Goal: Task Accomplishment & Management: Manage account settings

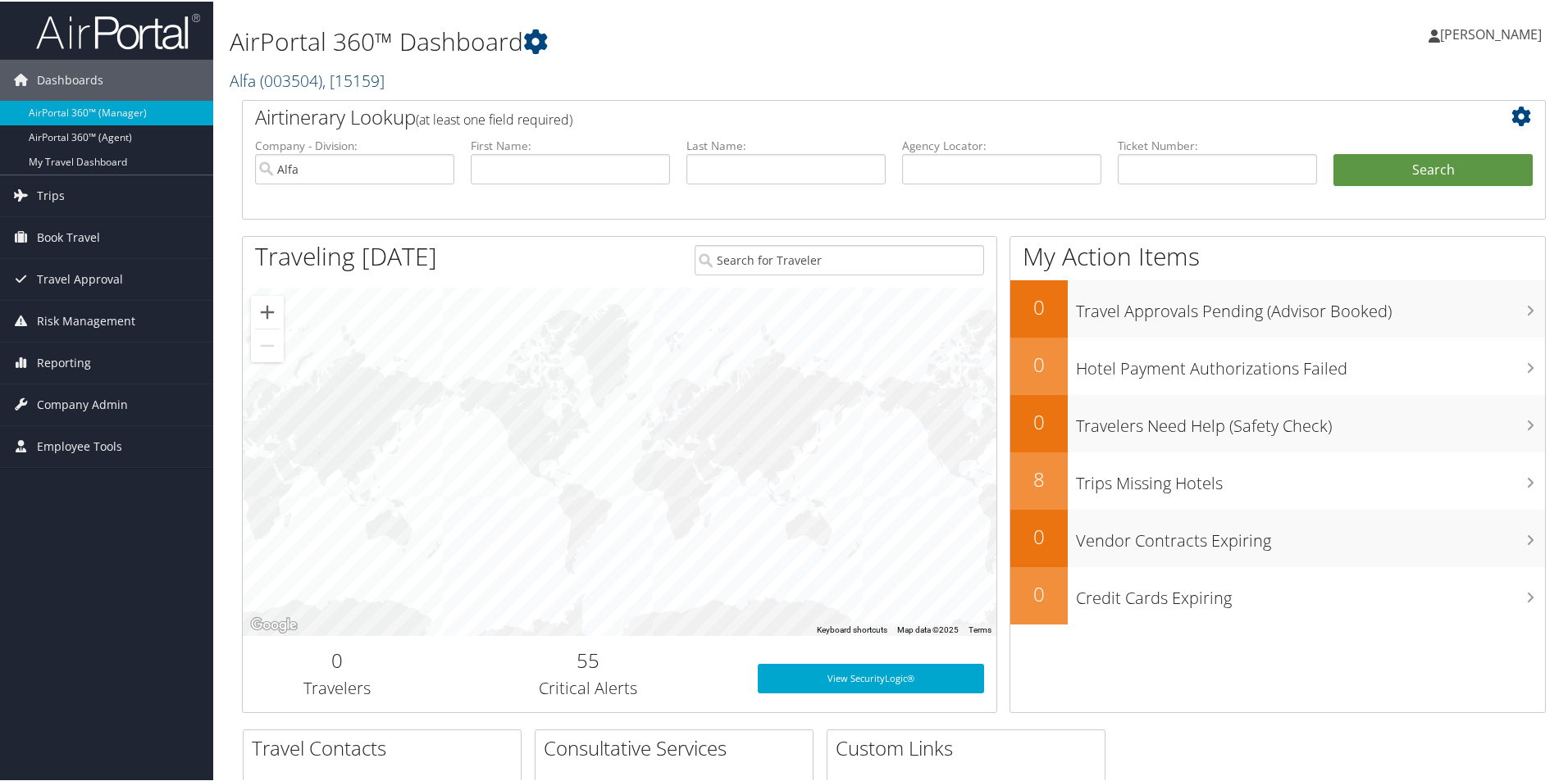
click at [341, 82] on span ", [ 15159 ]" at bounding box center [353, 79] width 62 height 23
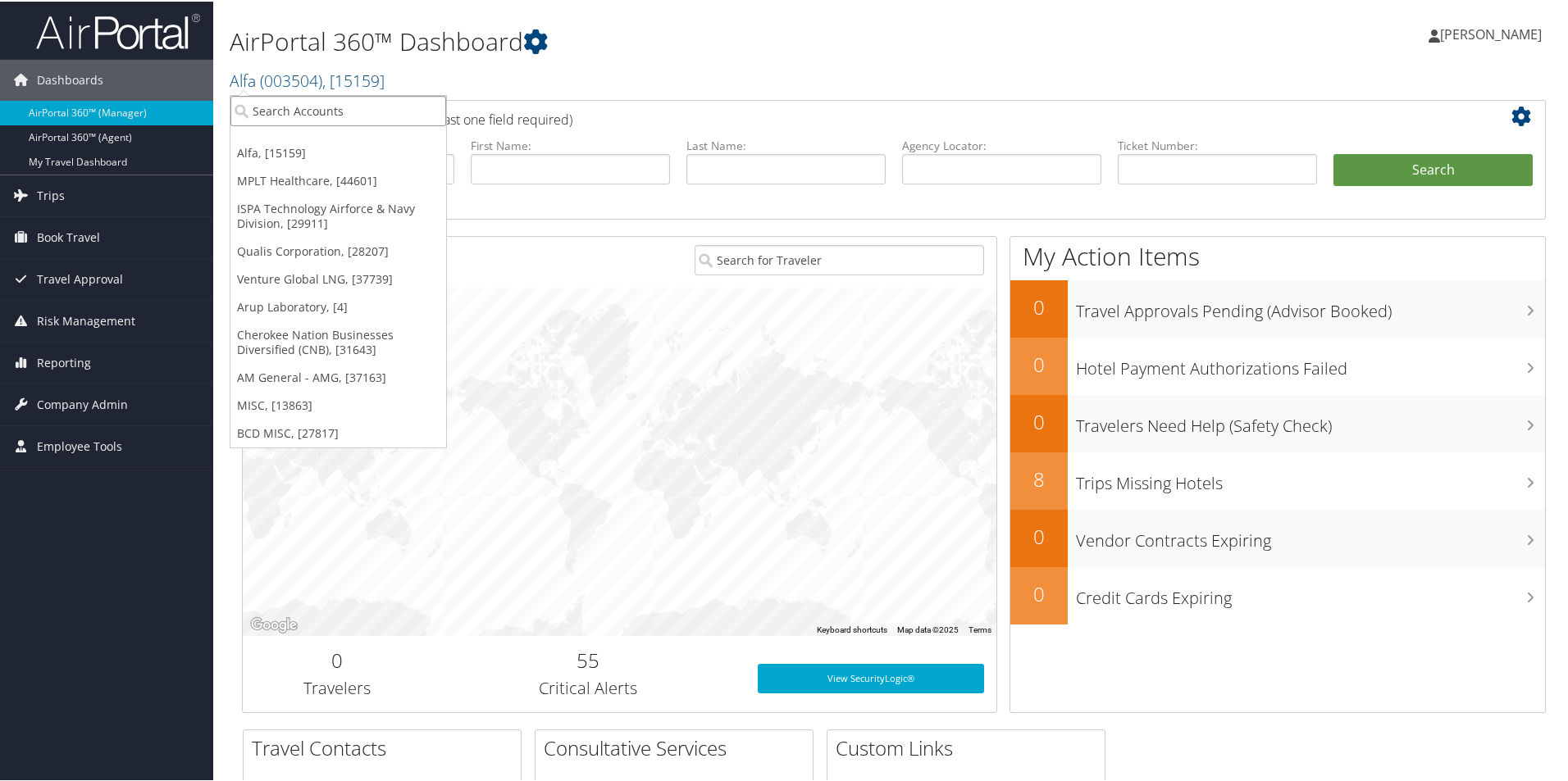
click at [322, 115] on input "search" at bounding box center [338, 109] width 216 height 30
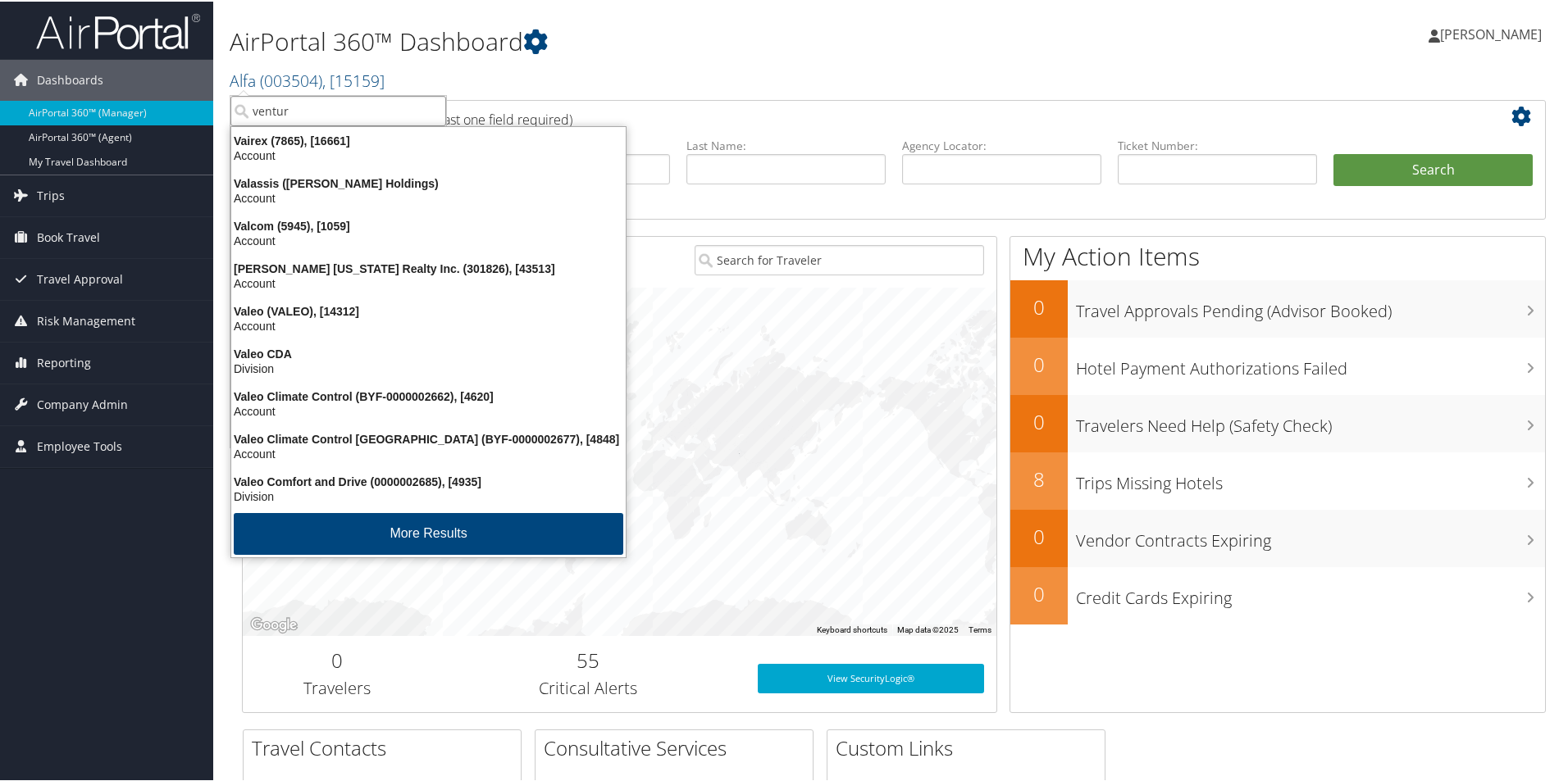
type input "venture"
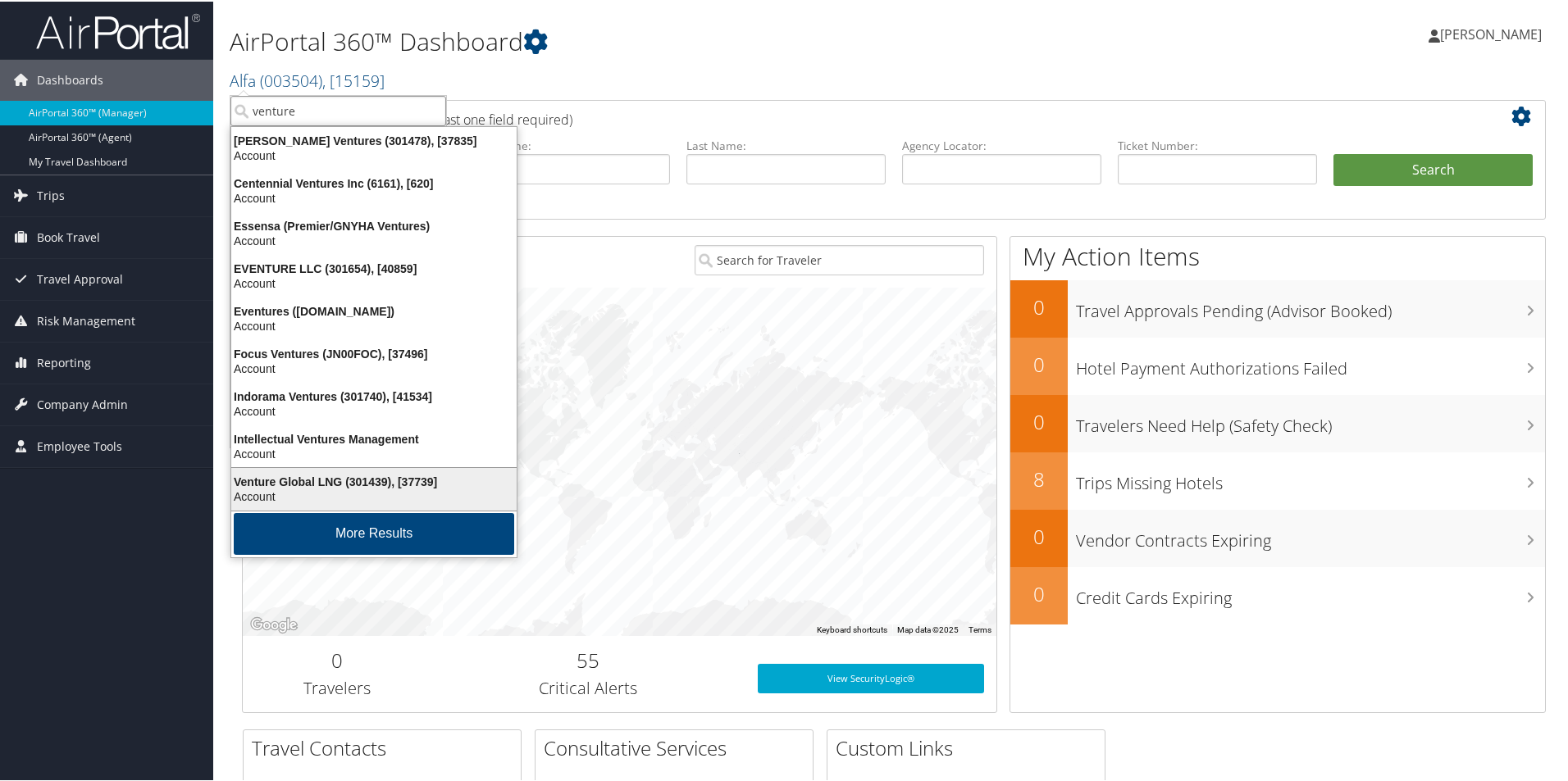
click at [313, 482] on div "Venture Global LNG (301439), [37739]" at bounding box center [374, 481] width 305 height 15
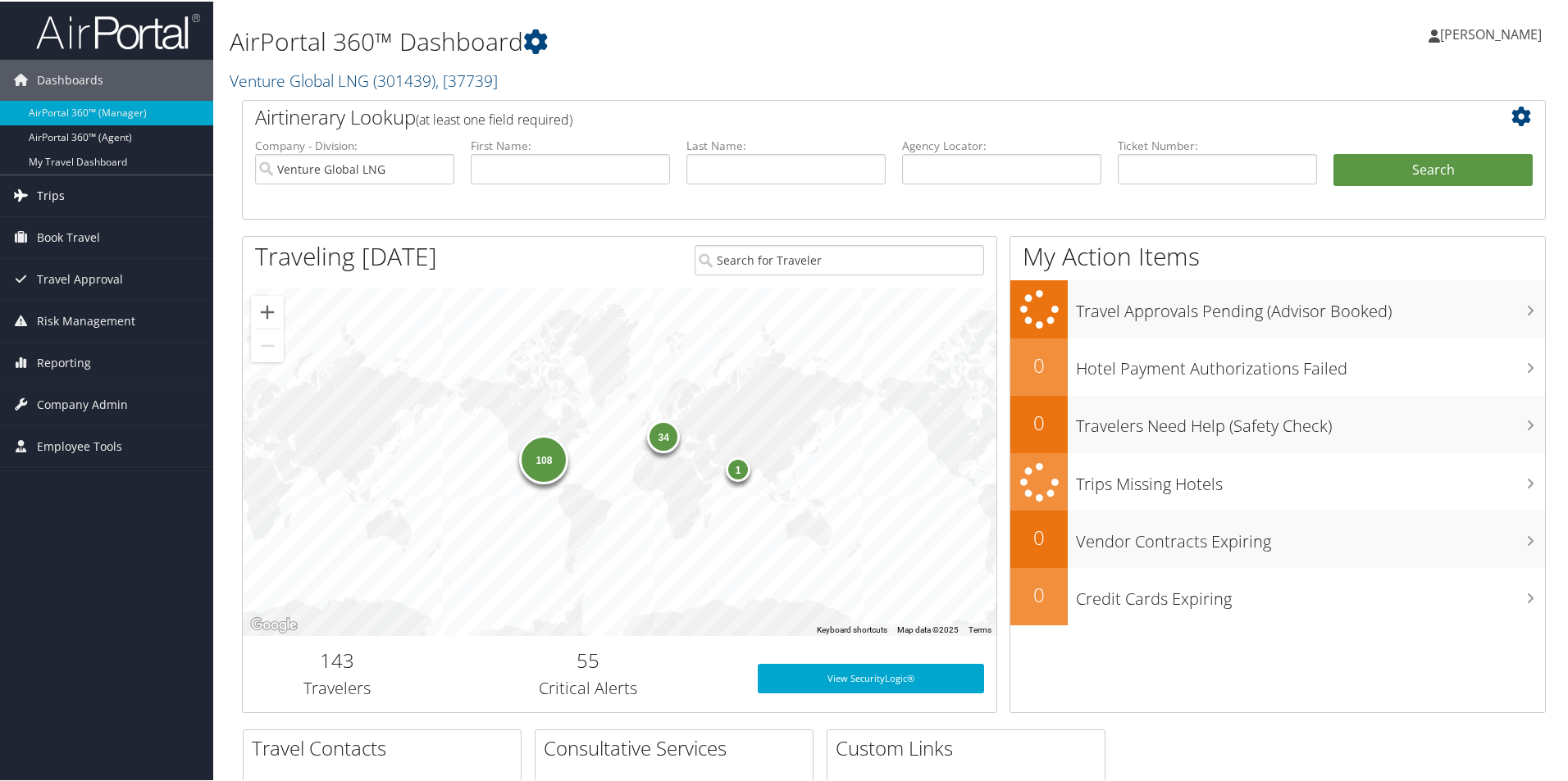
click at [55, 191] on span "Trips" at bounding box center [51, 194] width 28 height 41
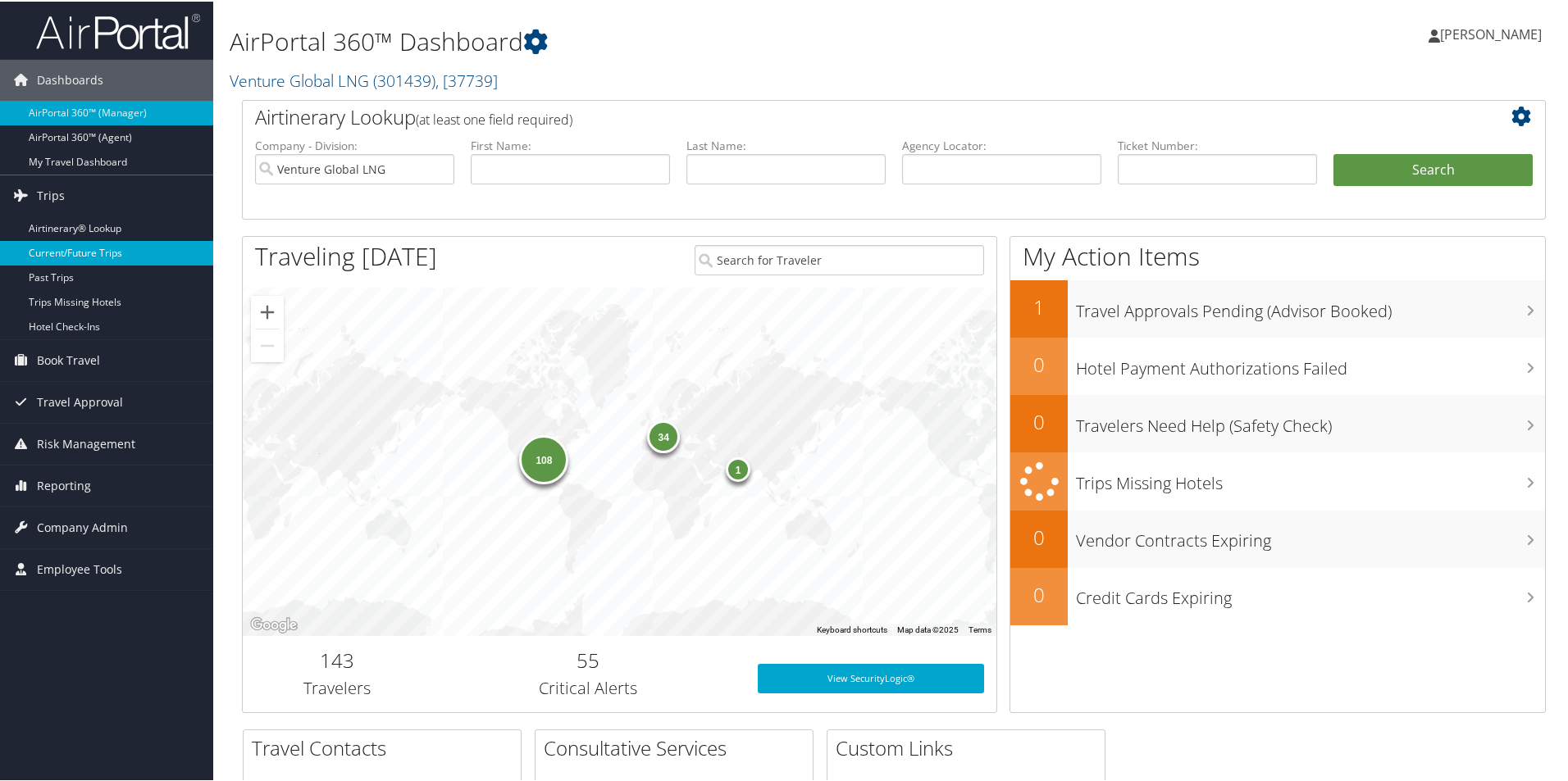
click at [93, 247] on link "Current/Future Trips" at bounding box center [106, 252] width 213 height 24
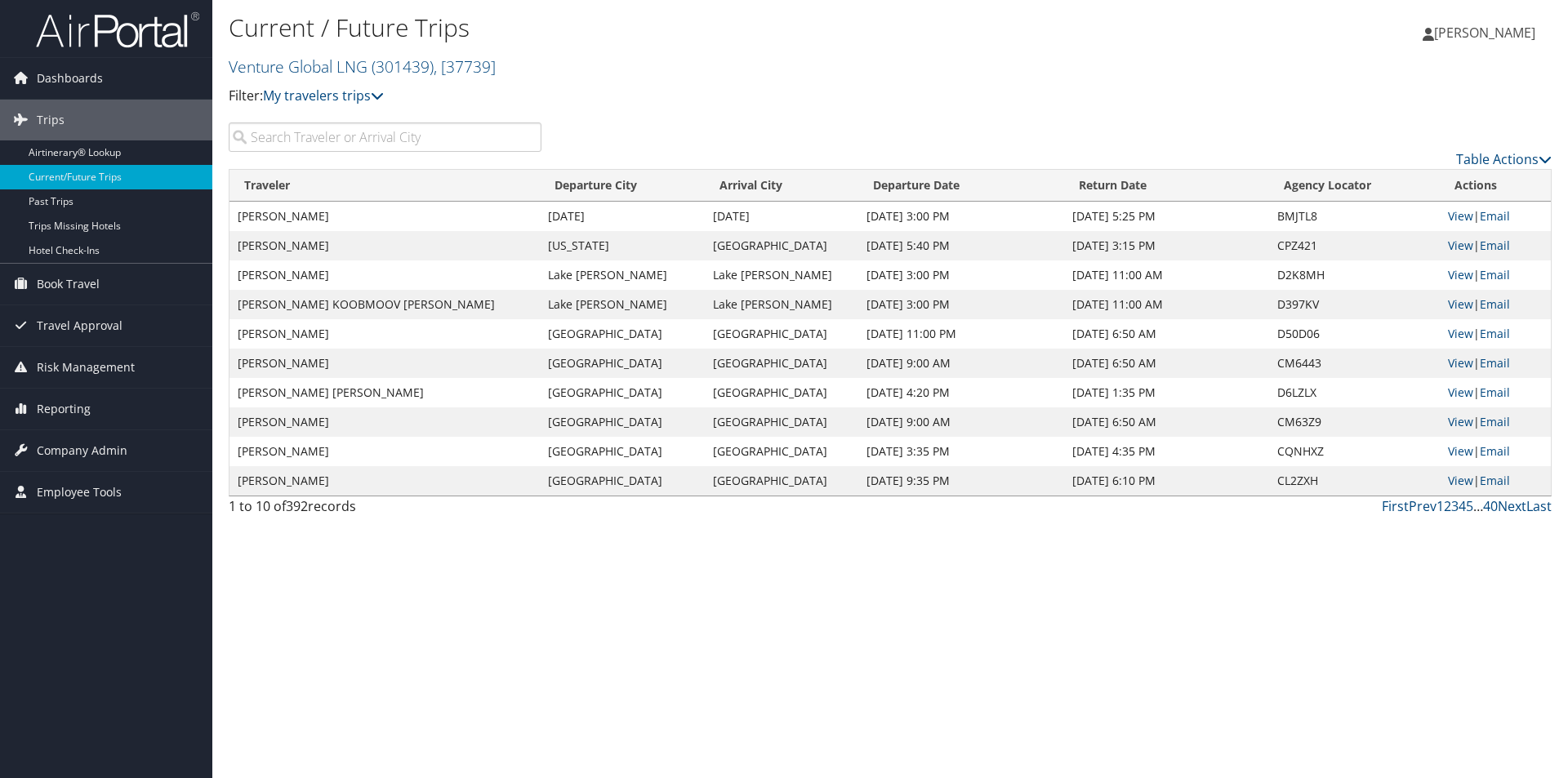
click at [318, 138] on input "search" at bounding box center [385, 137] width 313 height 29
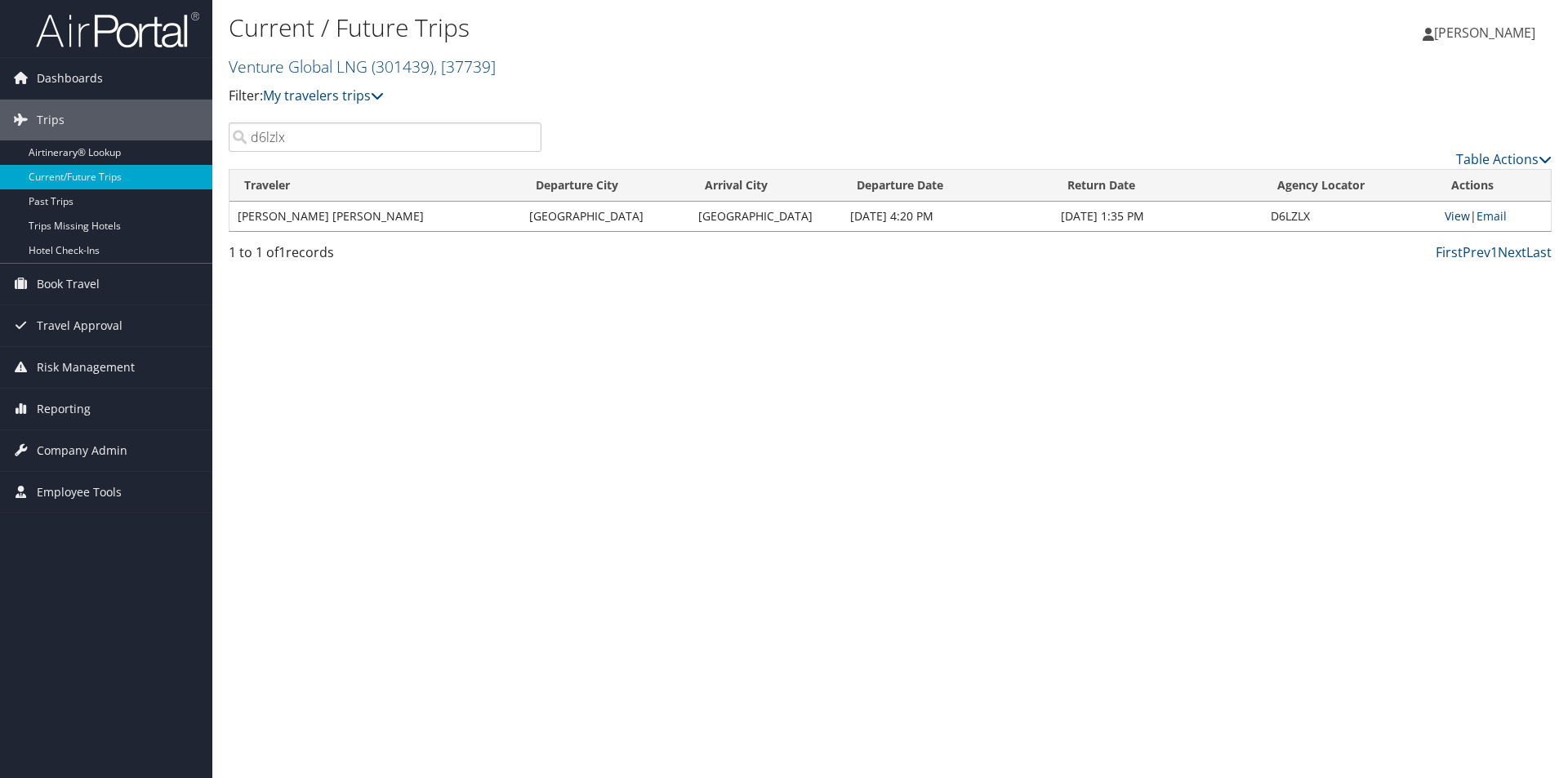
type input "d6lzlx"
click at [1454, 218] on link "View" at bounding box center [1457, 216] width 25 height 16
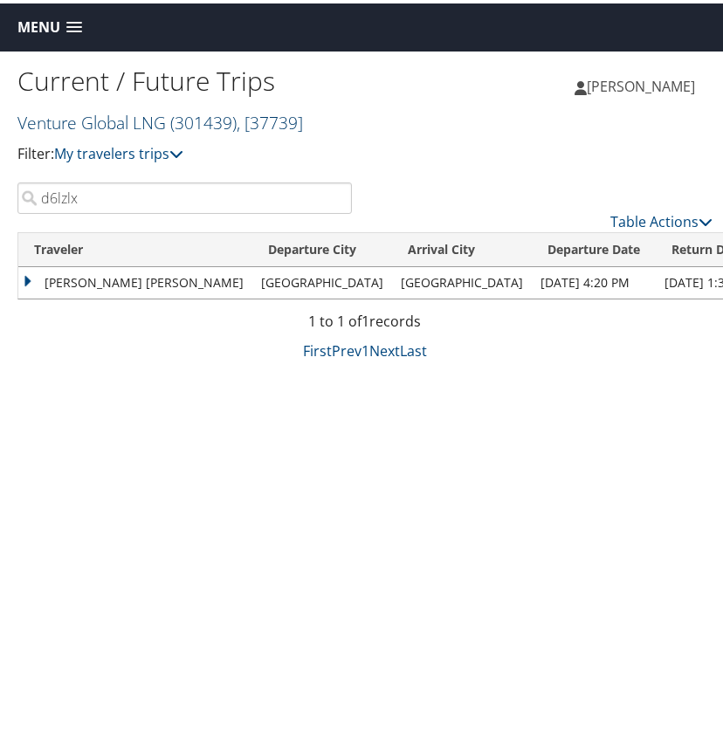
click at [170, 123] on link "Venture Global LNG ( 301439 ) , [ 37739 ]" at bounding box center [160, 119] width 286 height 24
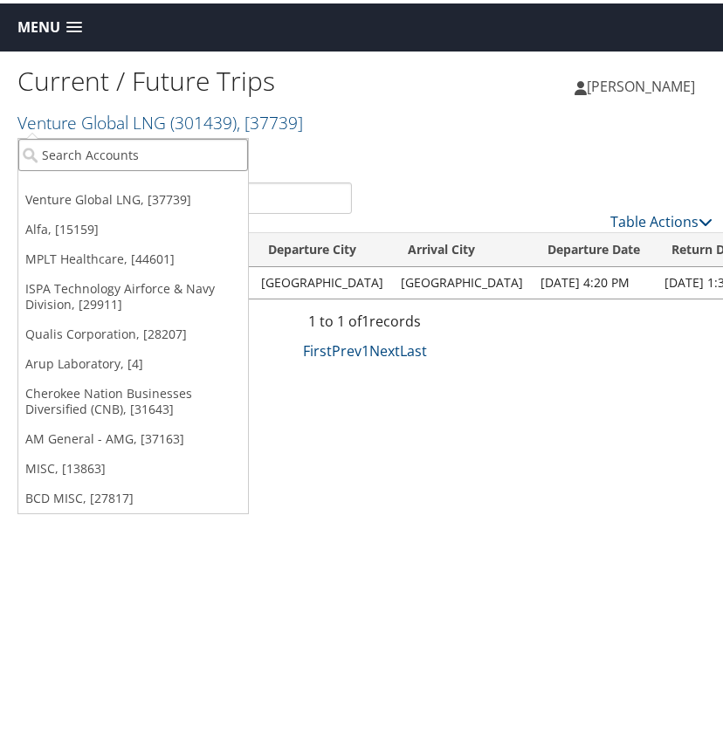
click at [100, 148] on input "search" at bounding box center [133, 151] width 230 height 32
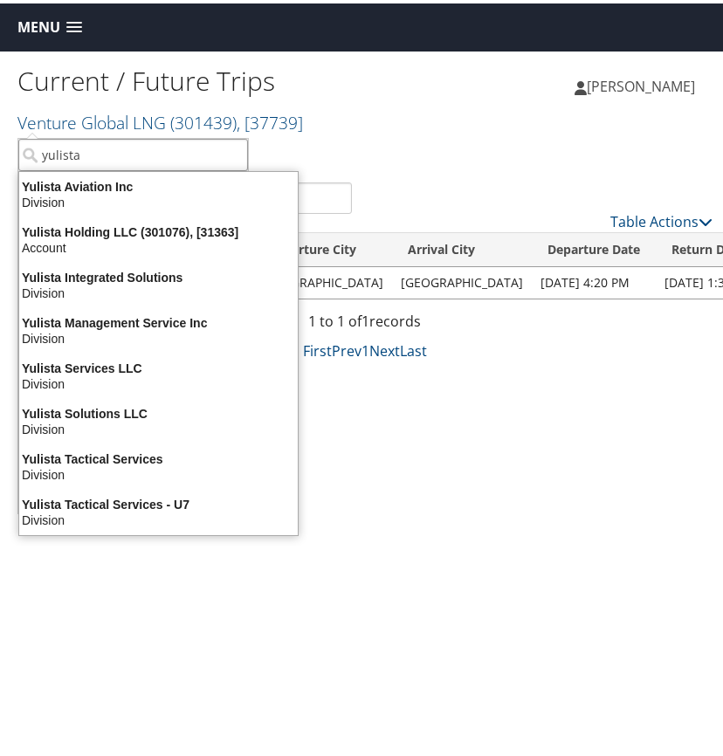
type input "yulista"
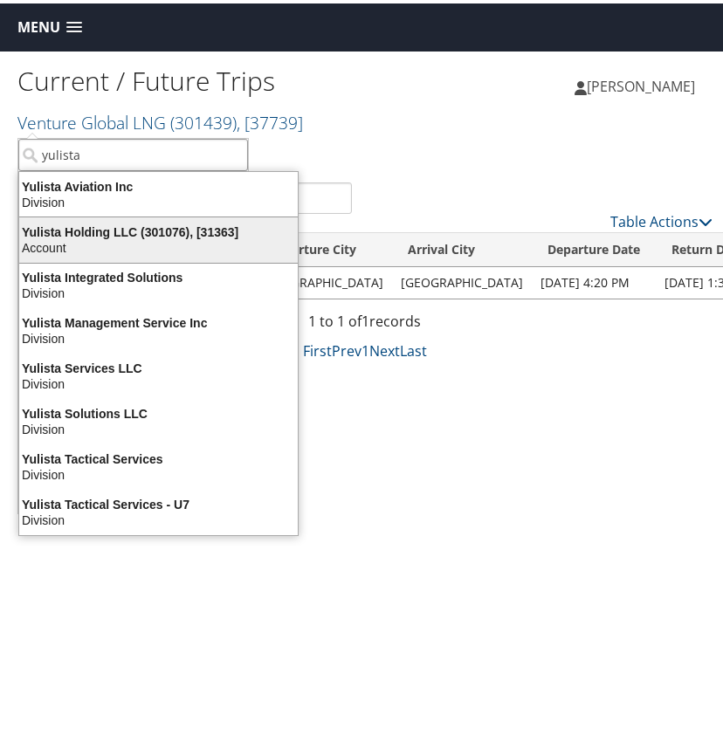
click at [76, 235] on div "Yulista Holding LLC (301076), [31363]" at bounding box center [159, 229] width 300 height 16
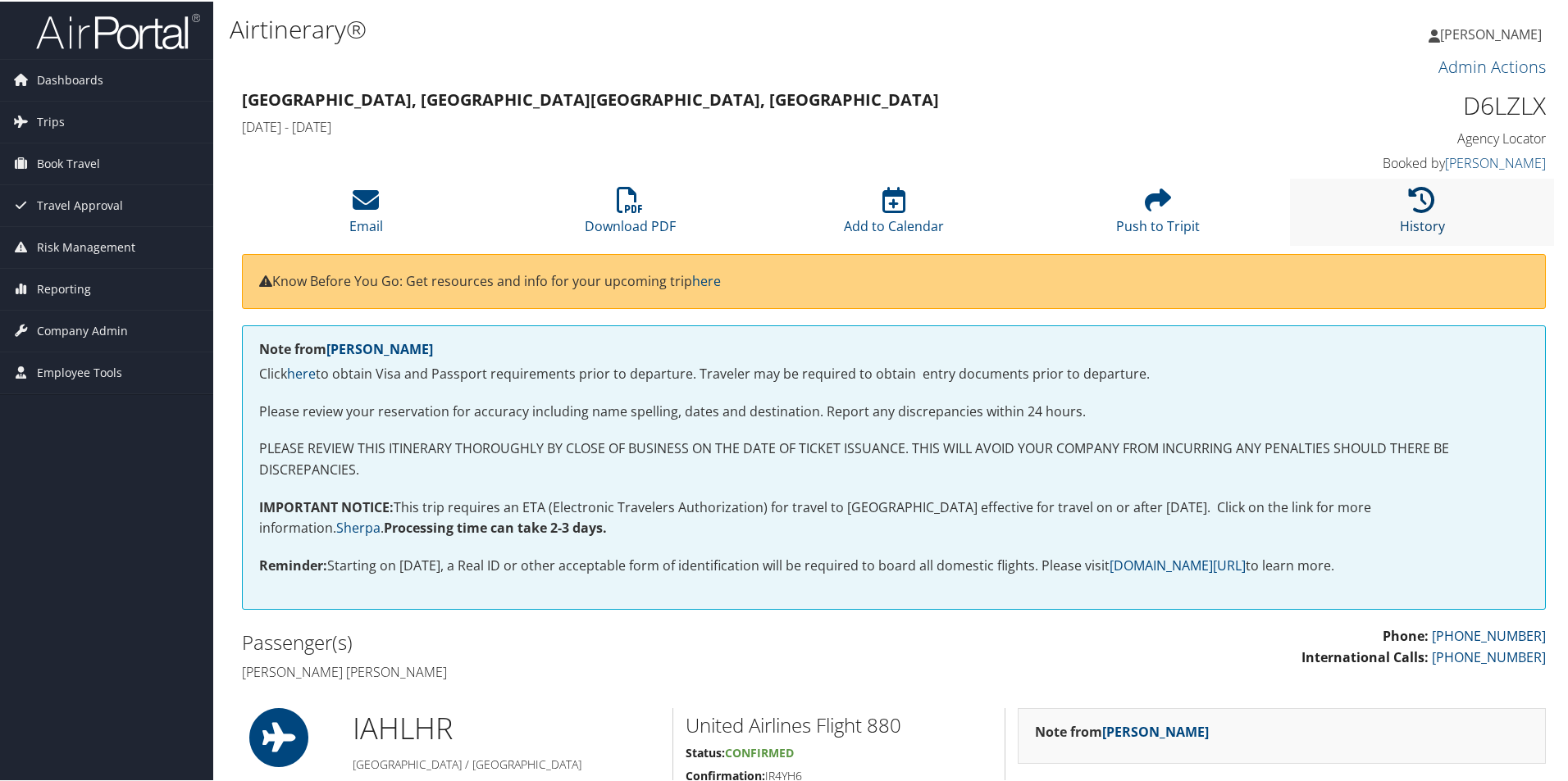
click at [1420, 198] on icon at bounding box center [1422, 198] width 26 height 26
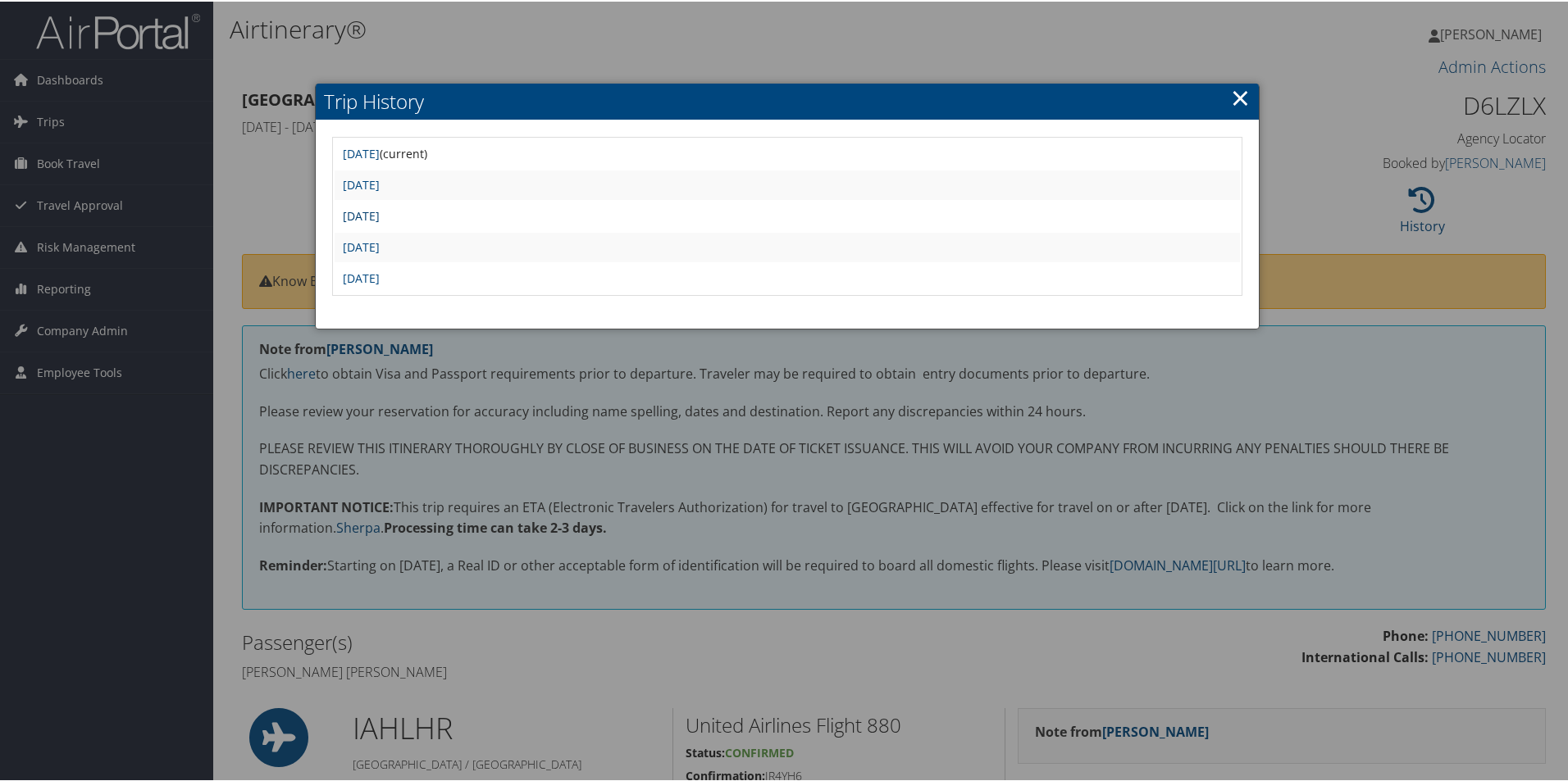
click at [379, 214] on link "[DATE]" at bounding box center [361, 214] width 37 height 16
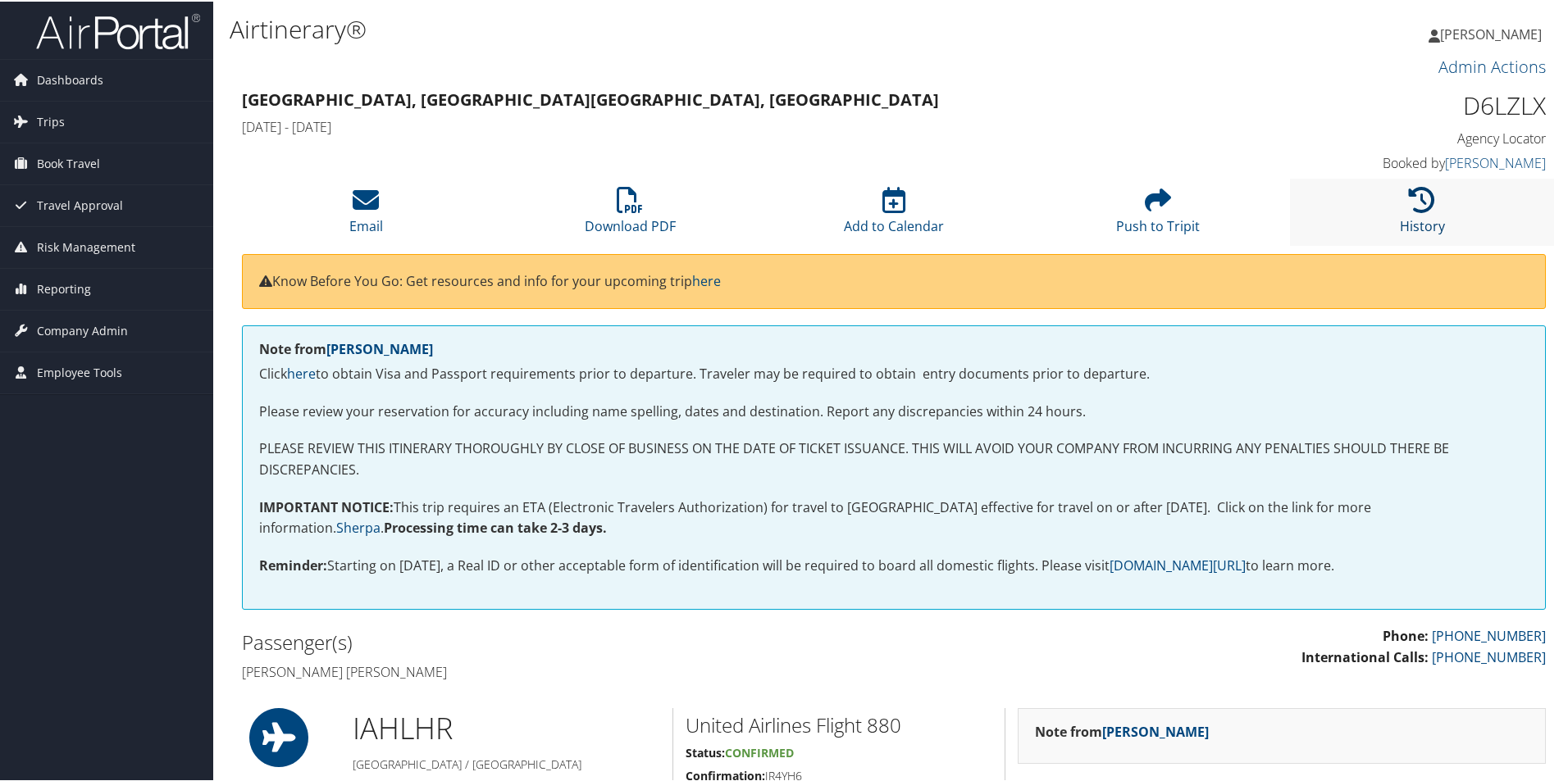
click at [1411, 199] on icon at bounding box center [1422, 198] width 26 height 26
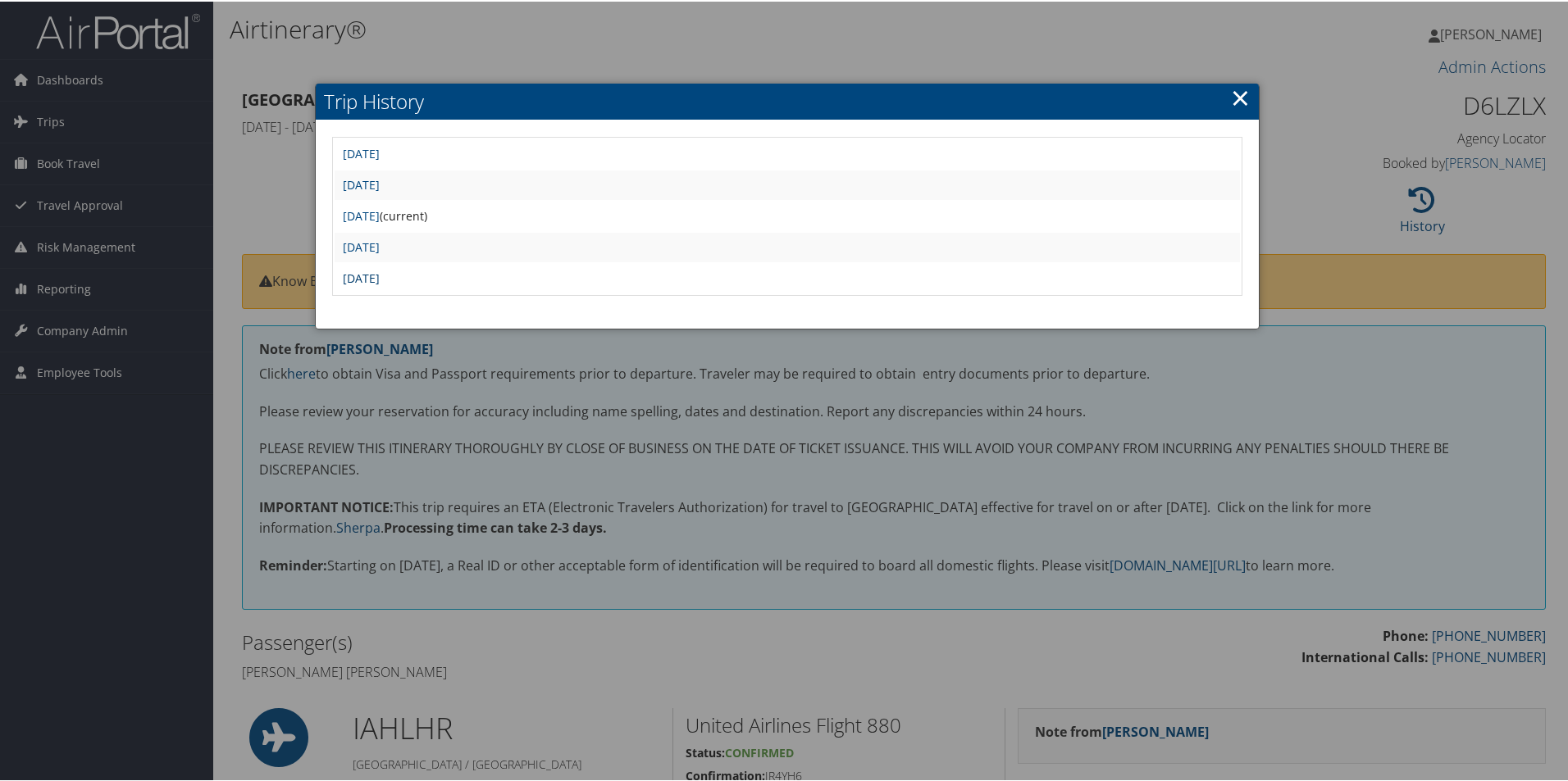
click at [379, 278] on link "[DATE]" at bounding box center [361, 276] width 37 height 16
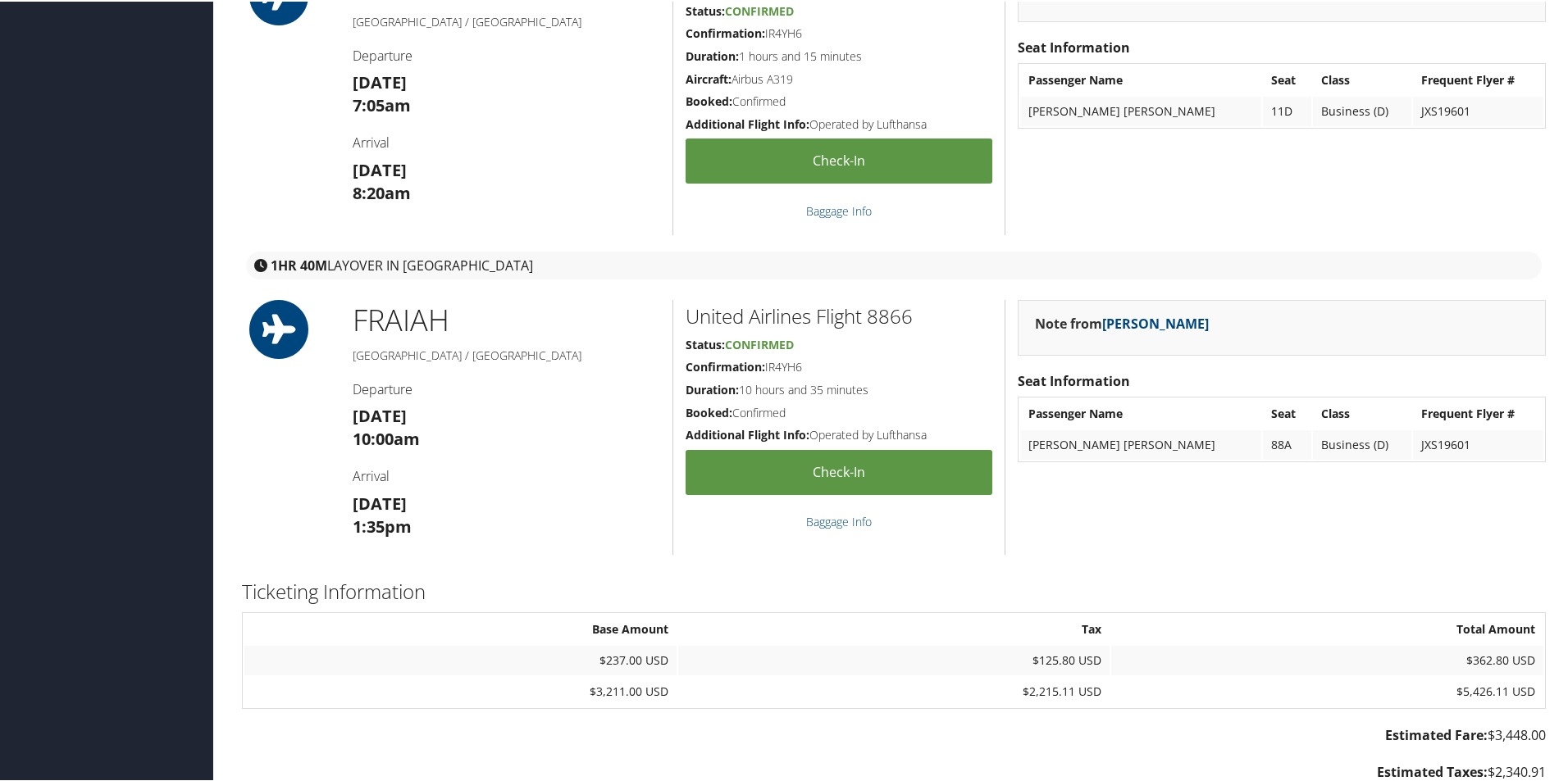
scroll to position [1804, 0]
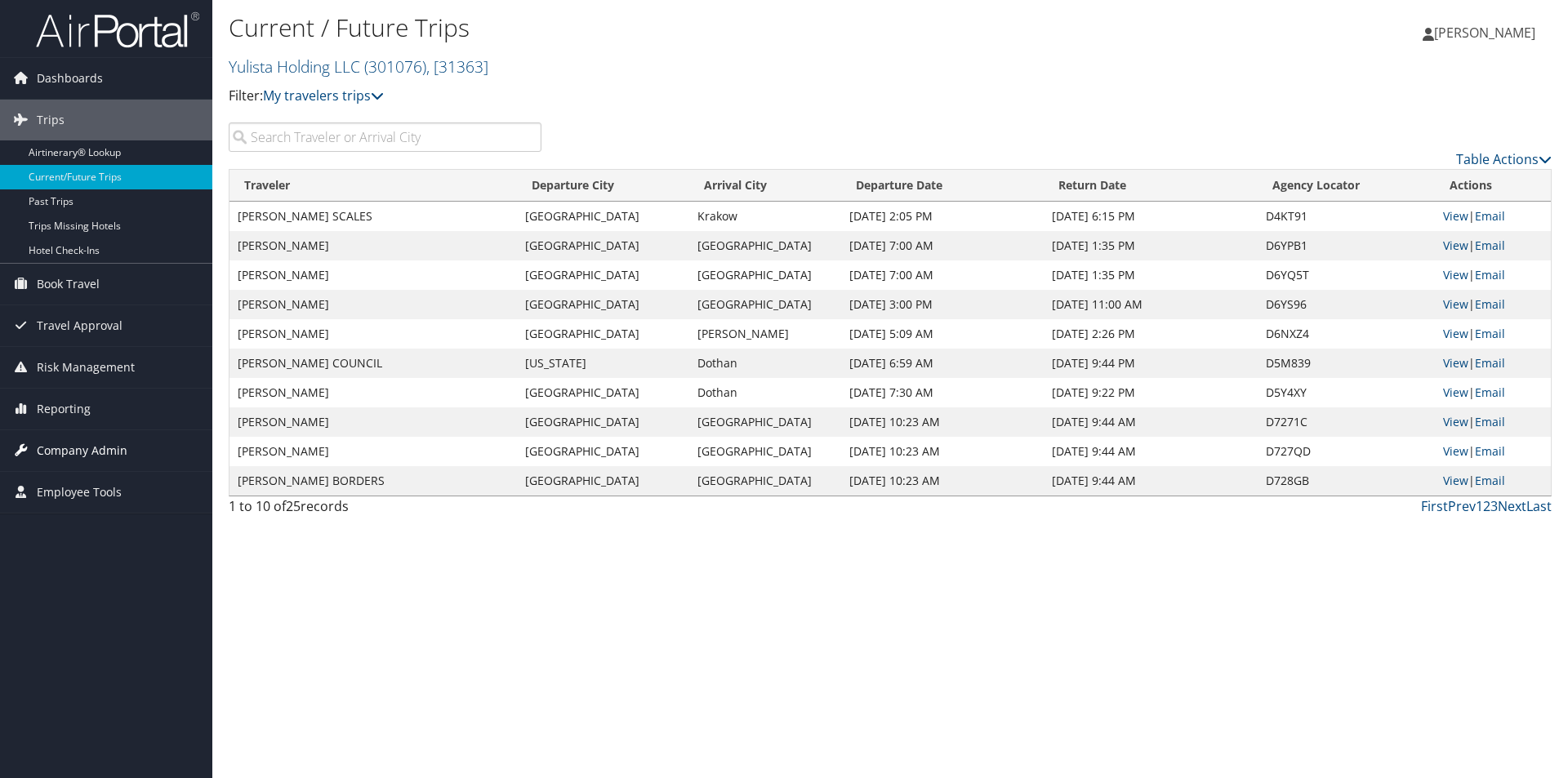
click at [79, 444] on span "Company Admin" at bounding box center [81, 451] width 91 height 41
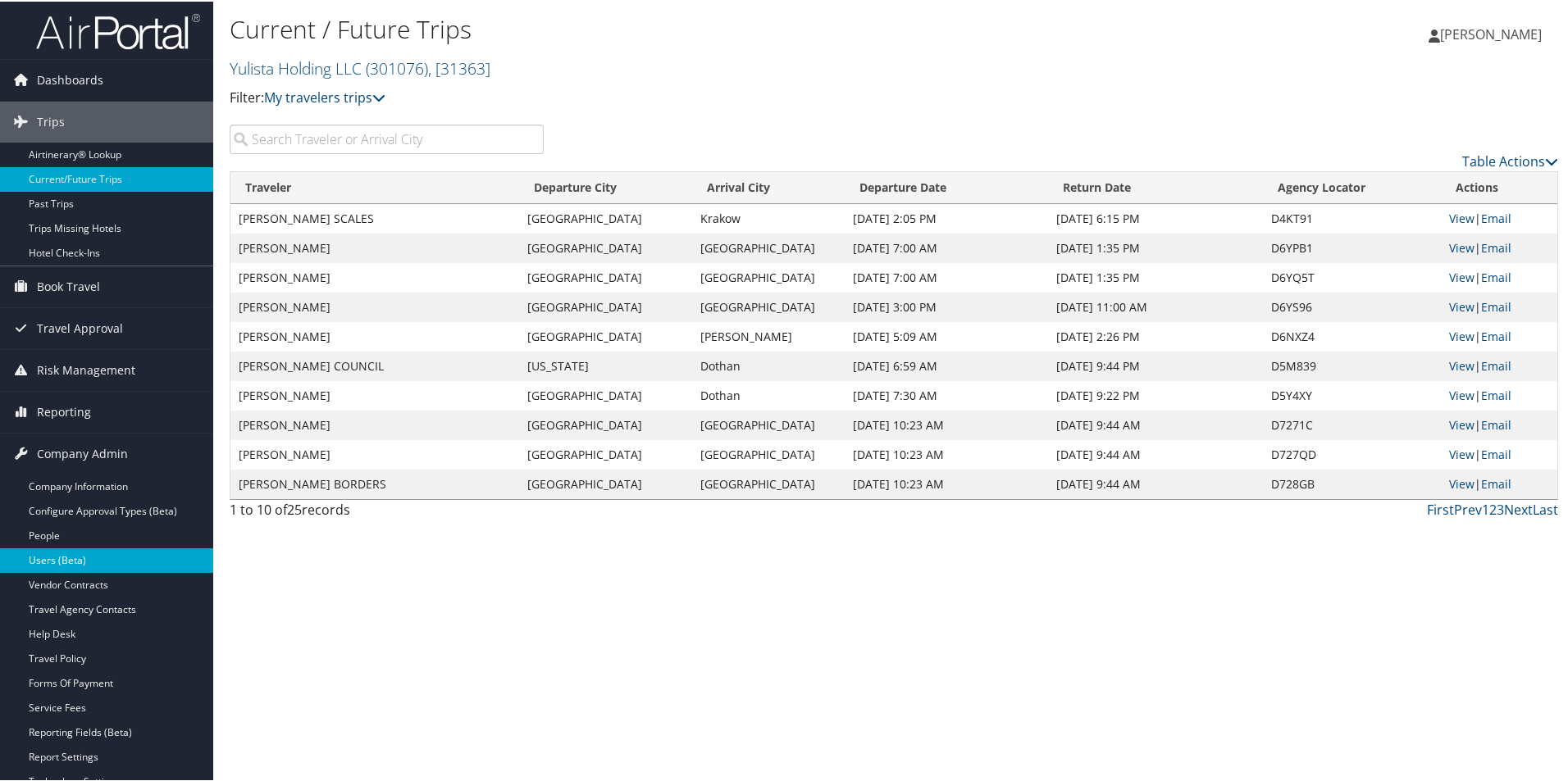
click at [73, 563] on link "Users (Beta)" at bounding box center [106, 559] width 213 height 24
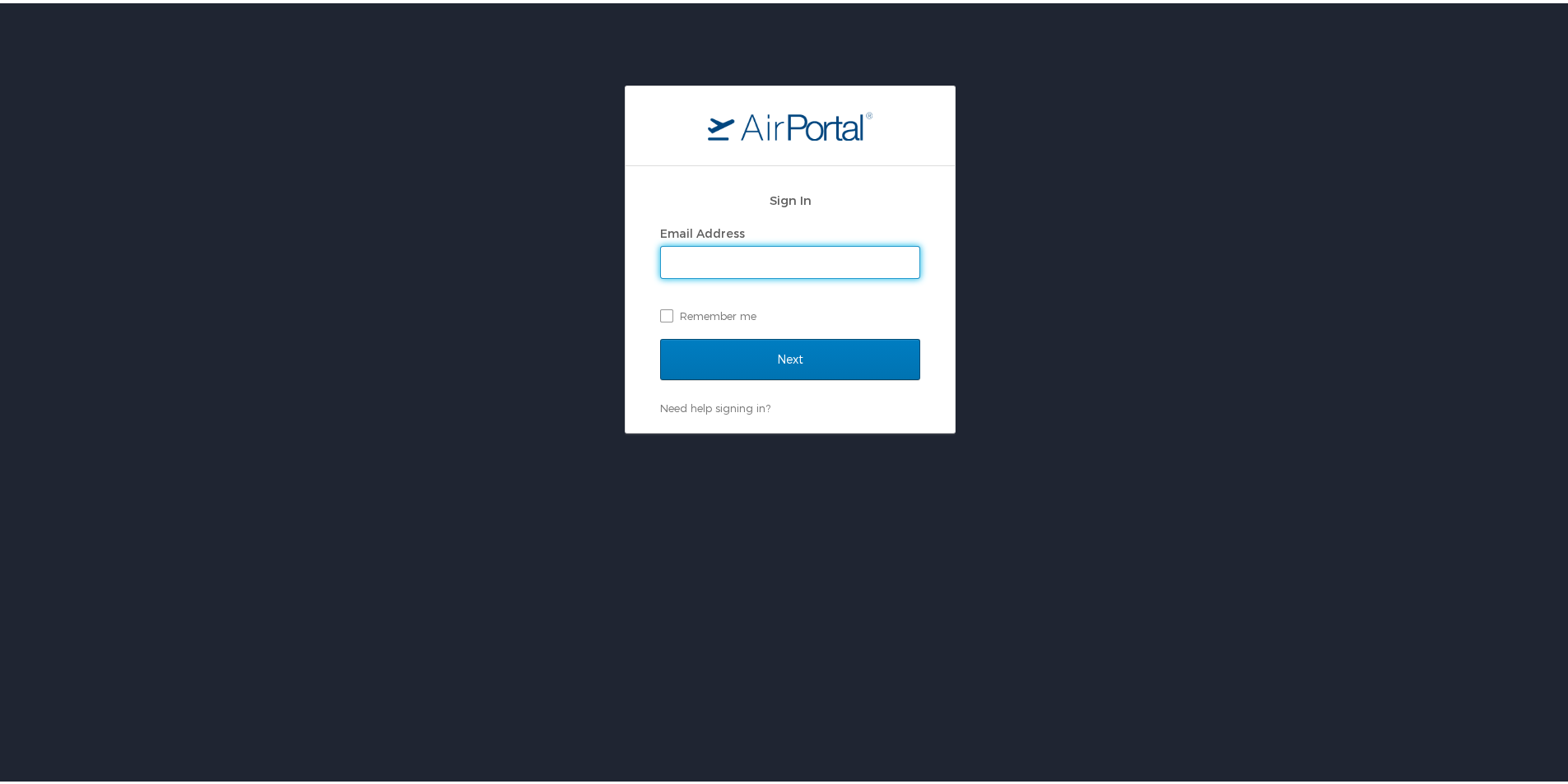
type input "[PERSON_NAME][EMAIL_ADDRESS][PERSON_NAME][DOMAIN_NAME]"
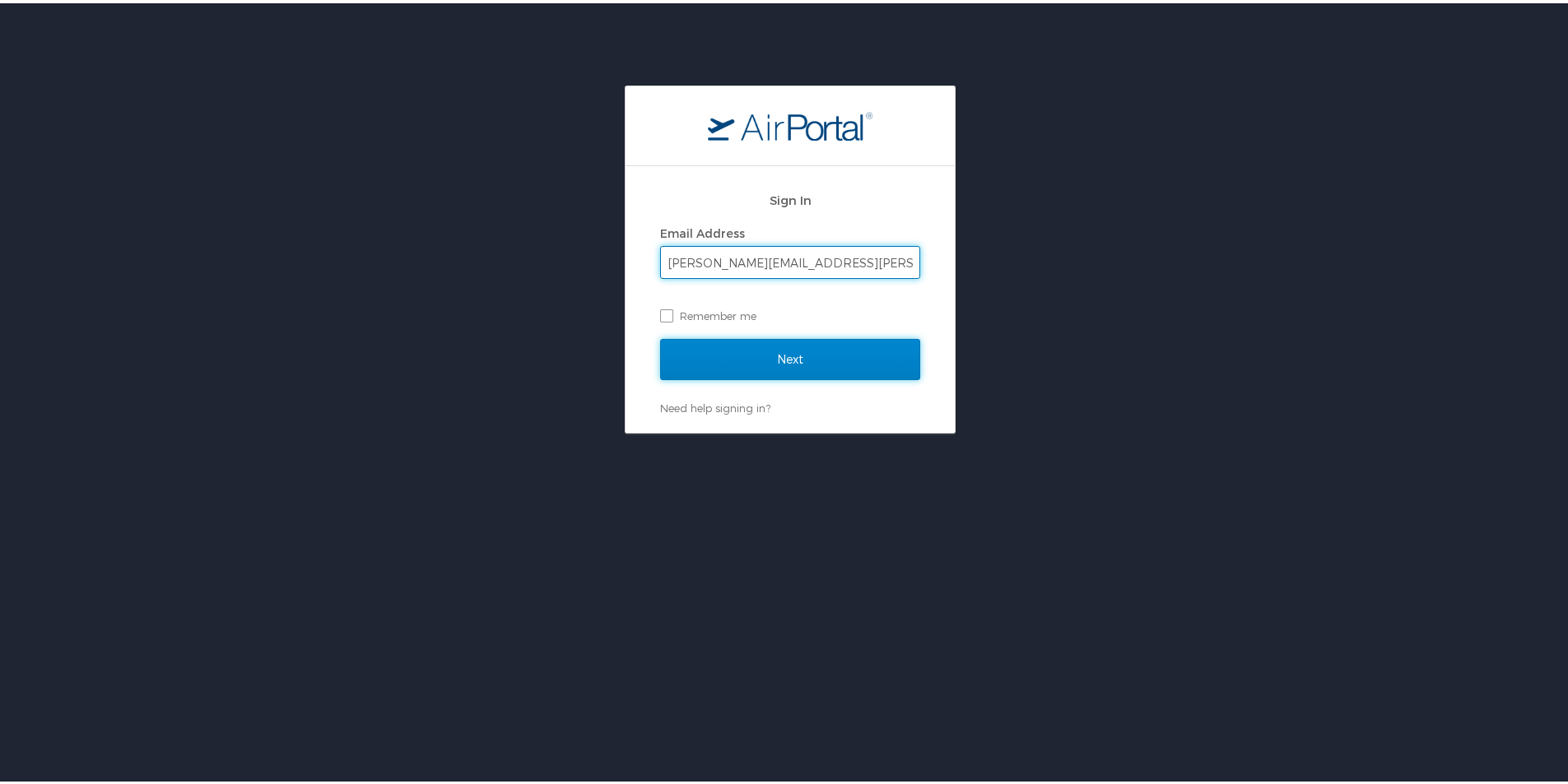
click at [718, 352] on input "Next" at bounding box center [791, 356] width 260 height 41
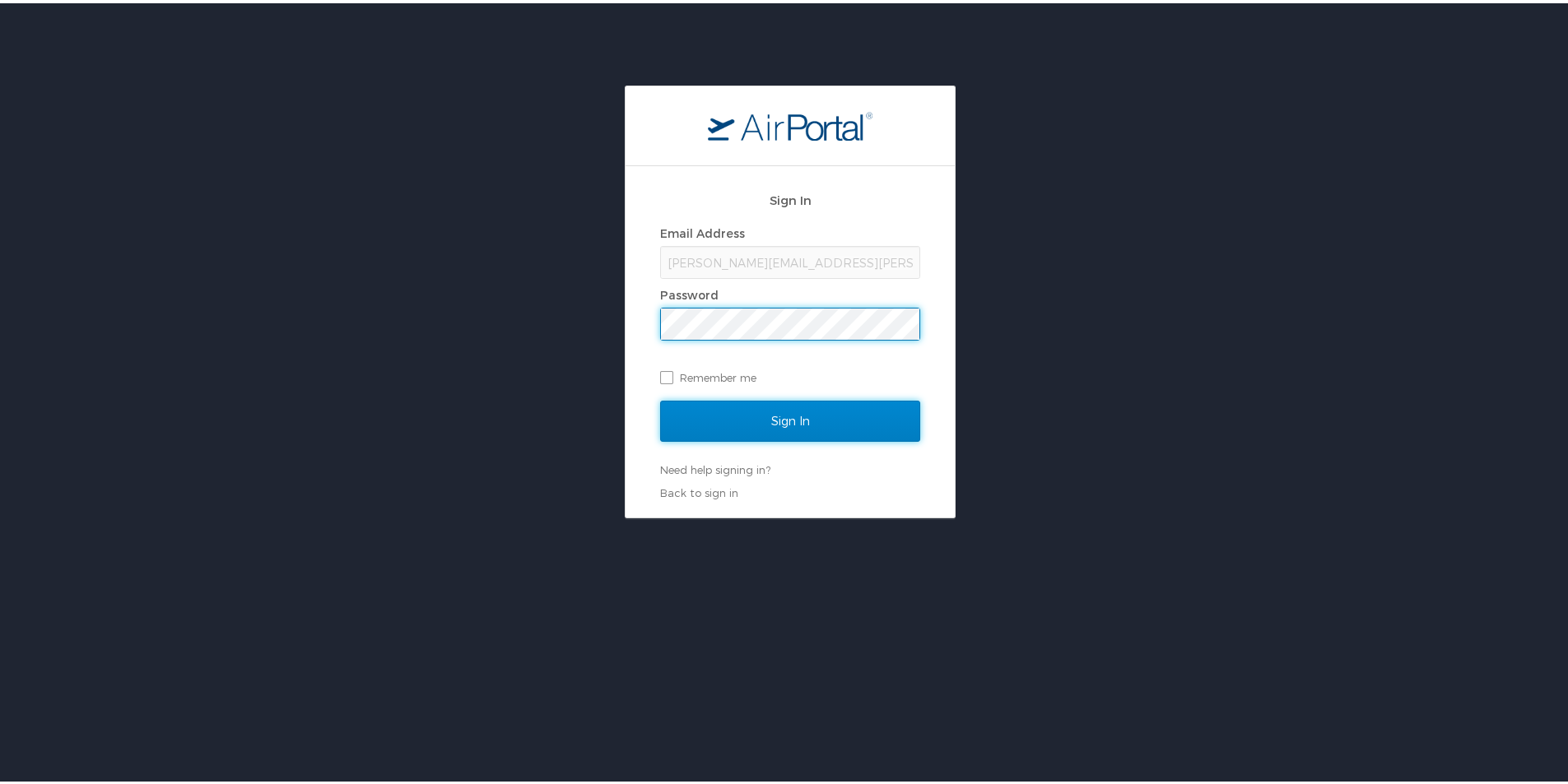
click at [789, 415] on input "Sign In" at bounding box center [791, 418] width 260 height 41
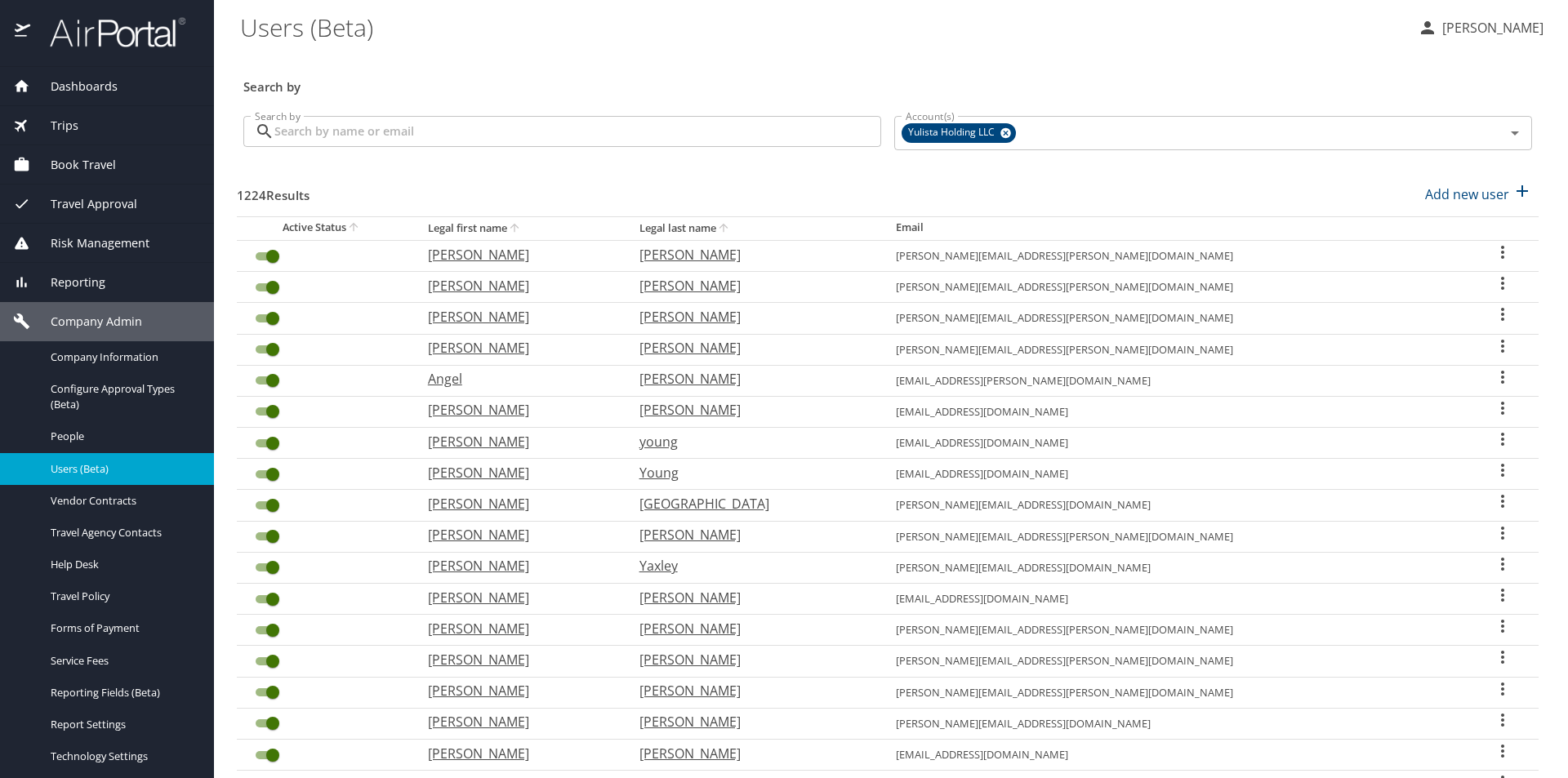
click at [478, 134] on input "Search by" at bounding box center [577, 131] width 607 height 31
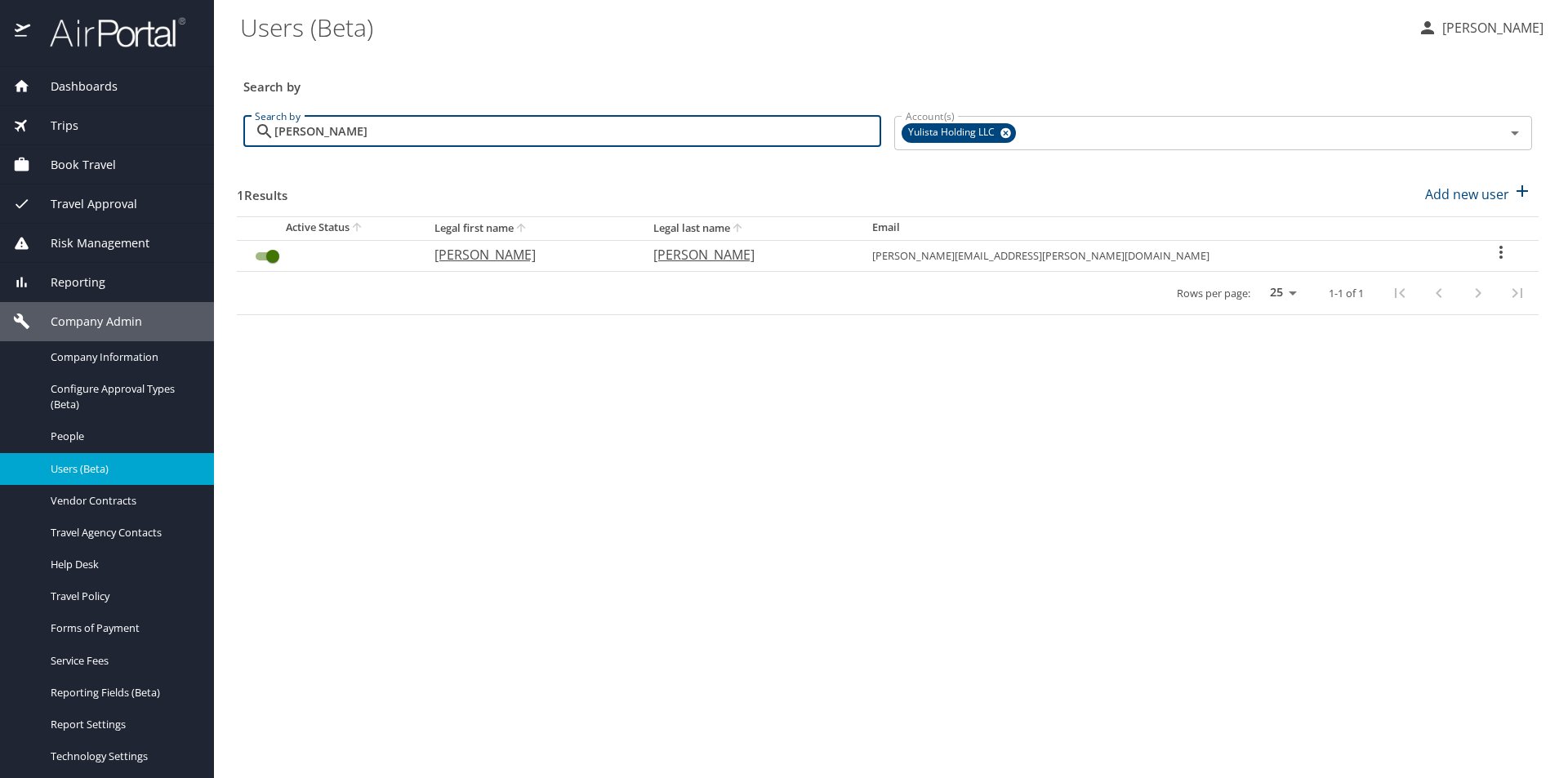
type input "shea"
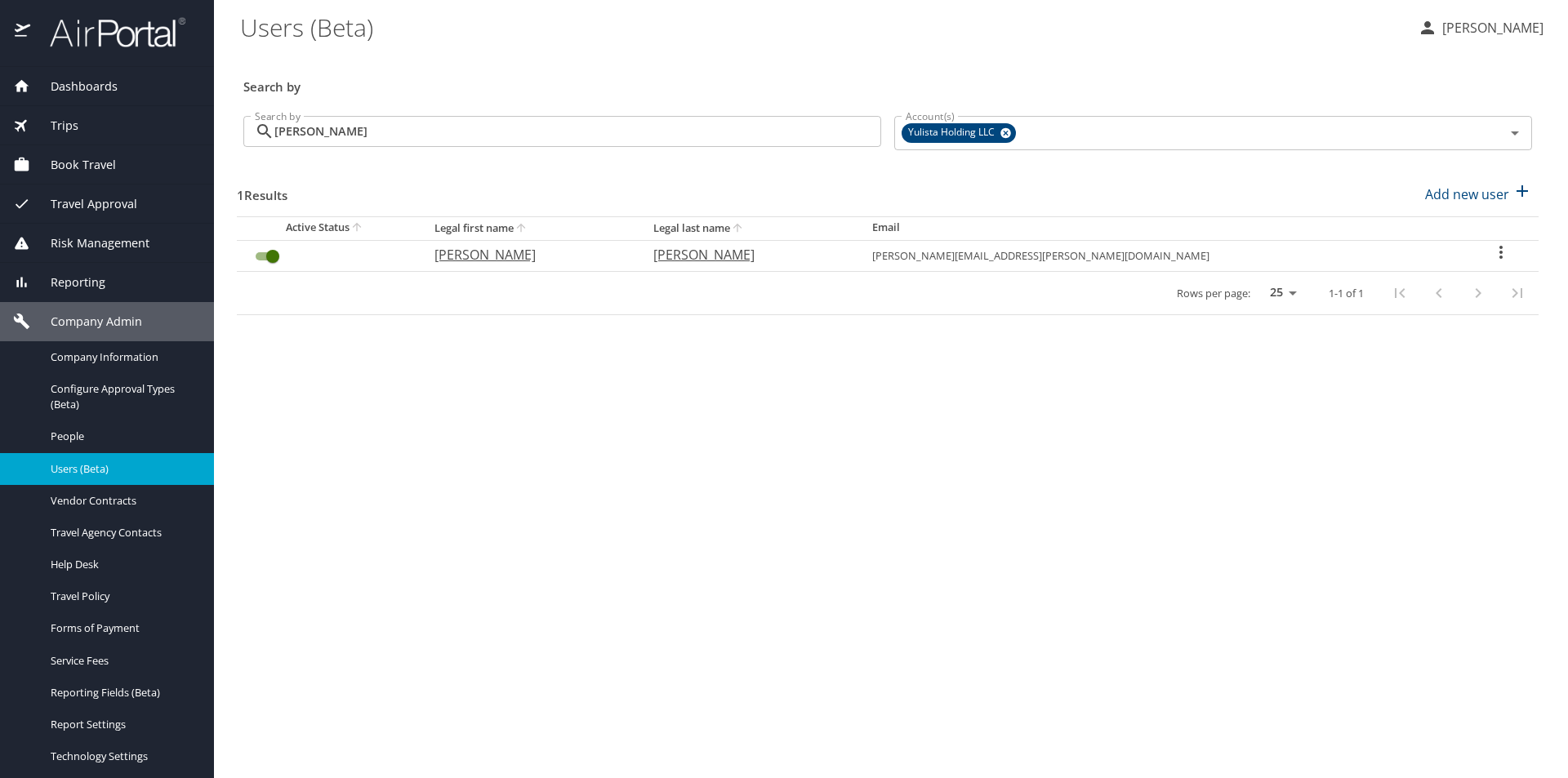
click at [1491, 249] on icon "User Search Table" at bounding box center [1501, 252] width 20 height 20
click at [1410, 257] on p "View profile" at bounding box center [1395, 254] width 72 height 20
select select "US"
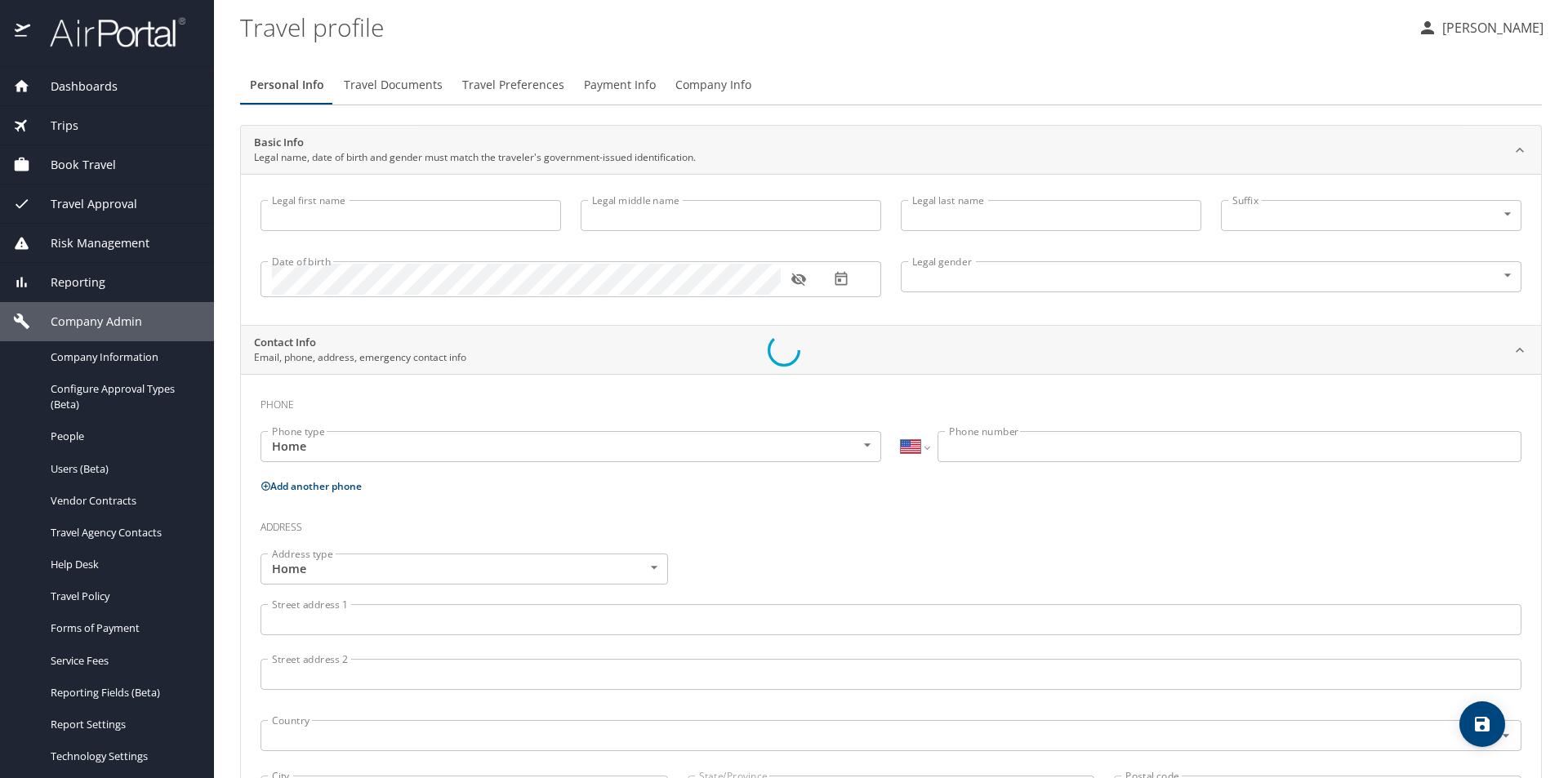
select select "UG"
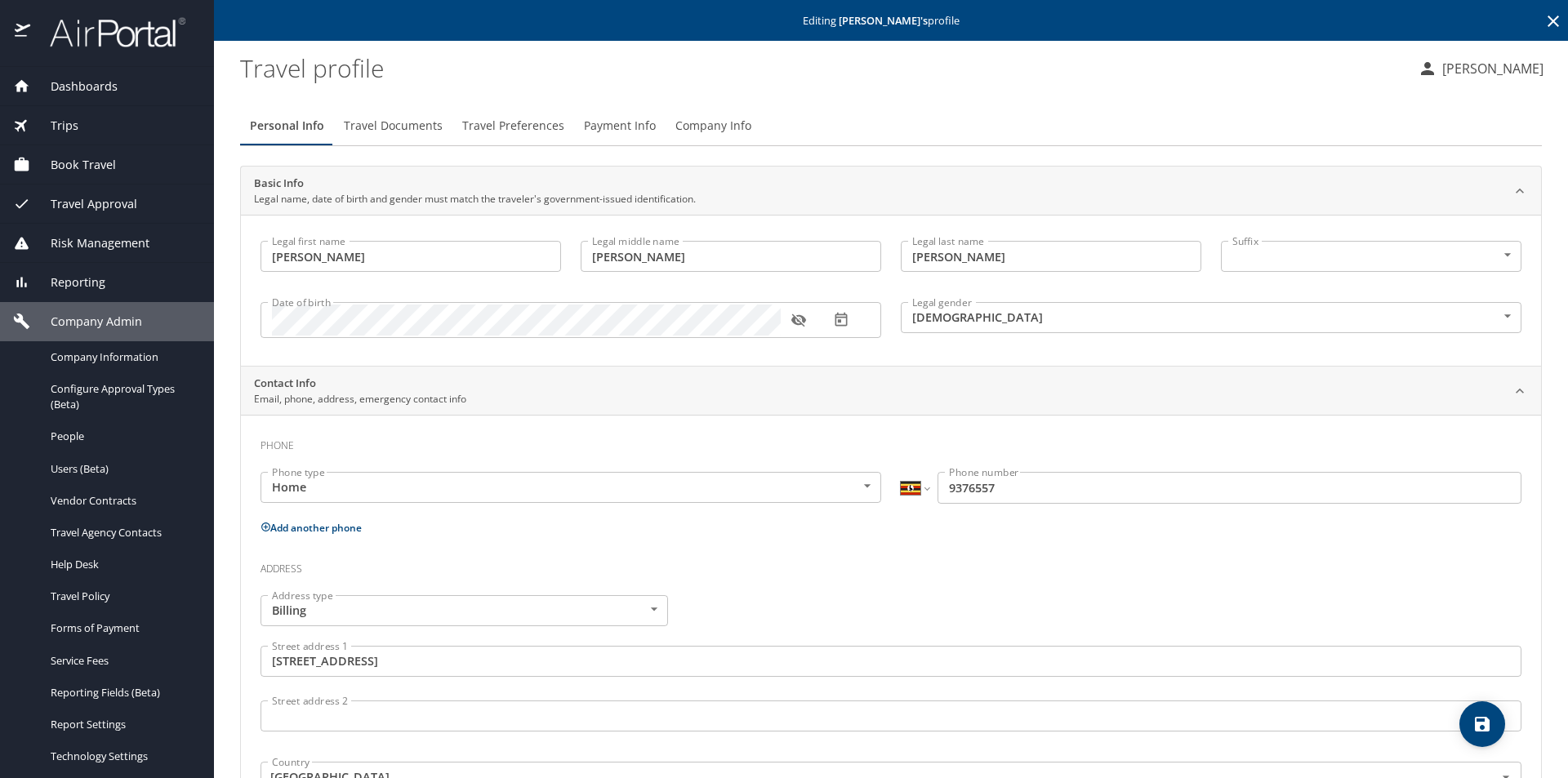
type input "Dori"
type input "Louise"
type input "Shea"
type input "Female"
click at [617, 122] on span "Payment Info" at bounding box center [620, 126] width 72 height 21
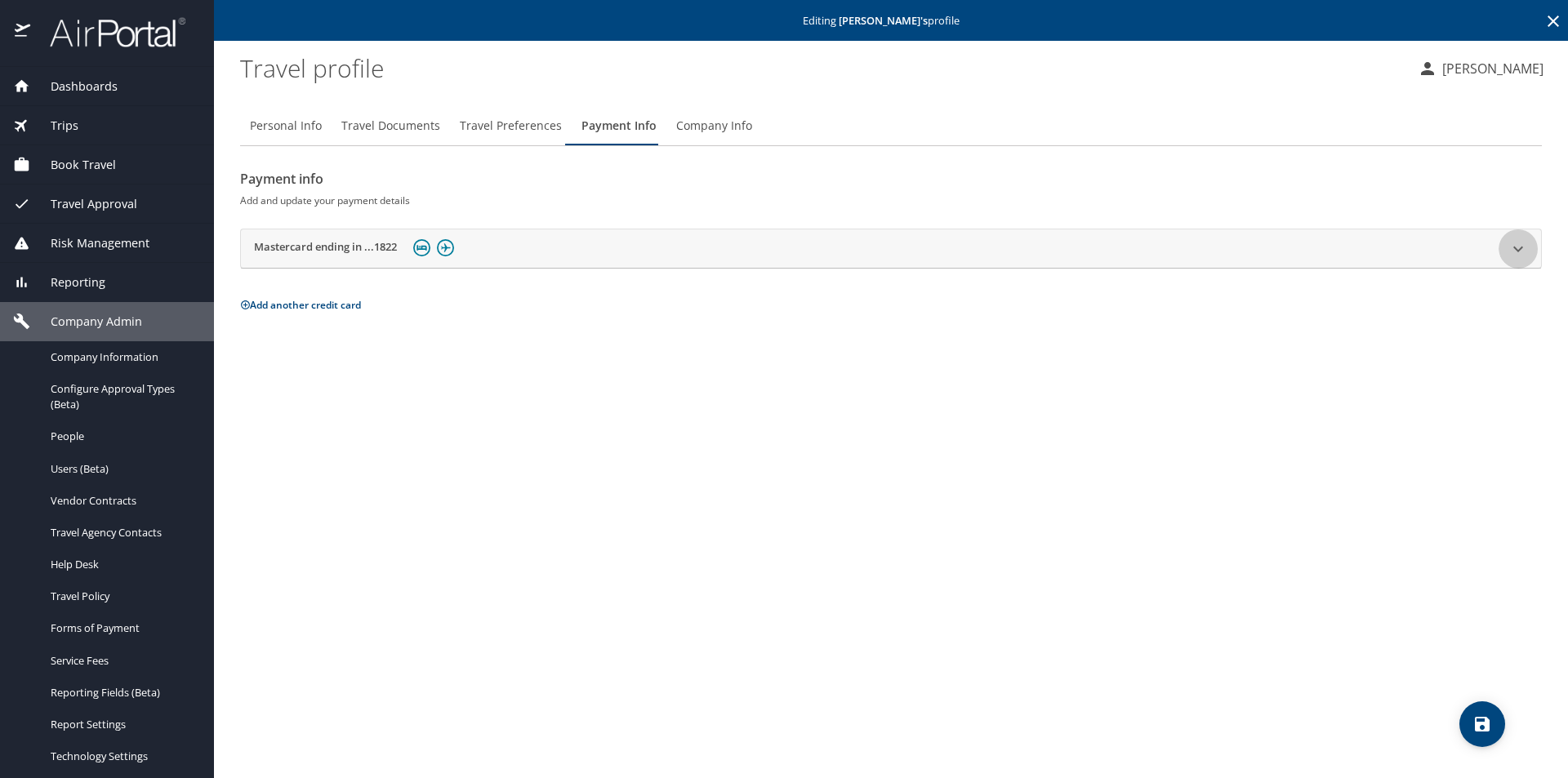
click at [1513, 246] on icon at bounding box center [1518, 249] width 20 height 20
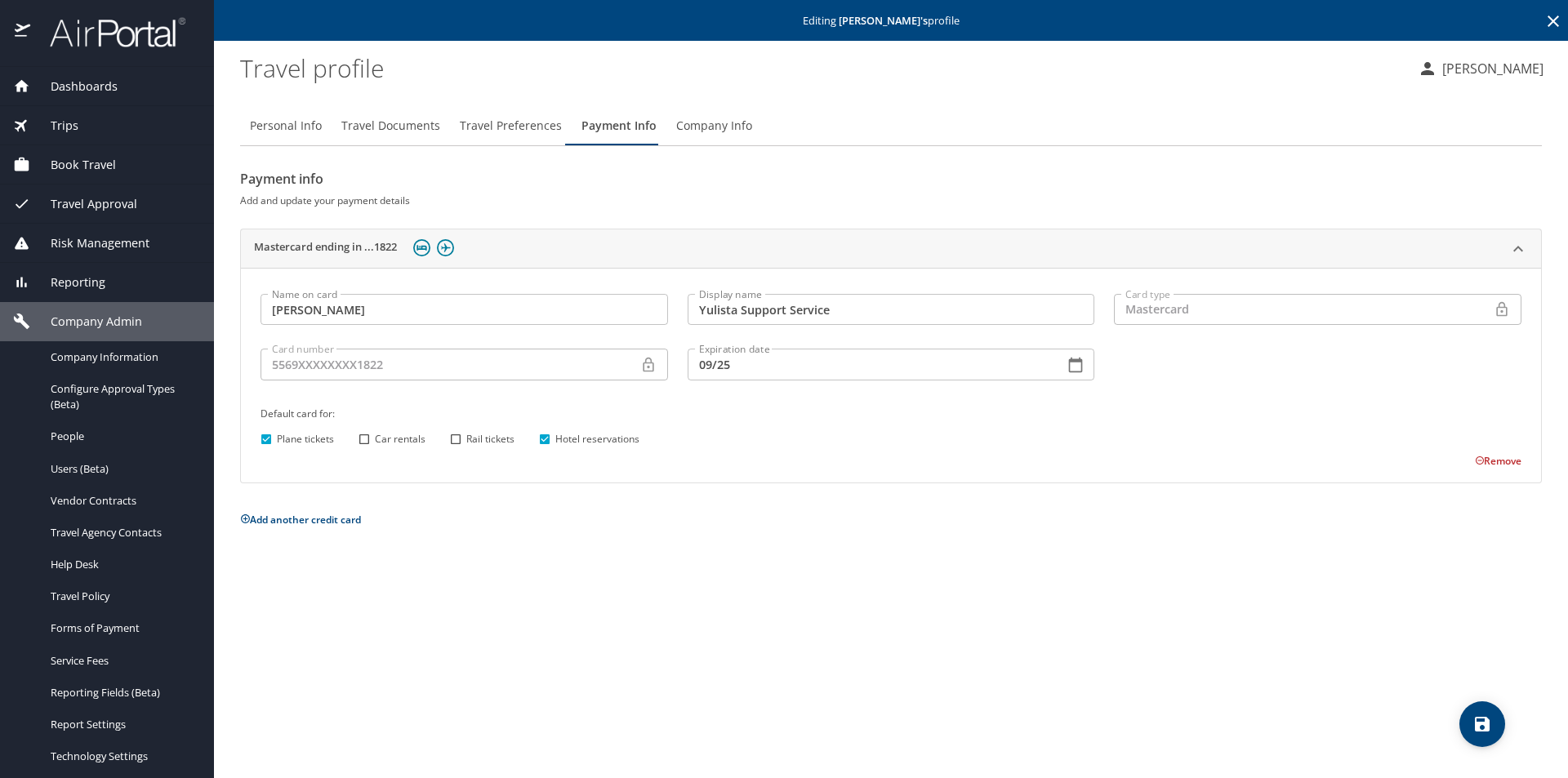
click at [745, 367] on input "09/25" at bounding box center [870, 364] width 365 height 31
type input "09/29"
click at [1482, 719] on icon "save" at bounding box center [1482, 724] width 20 height 20
click at [94, 88] on span "Dashboards" at bounding box center [73, 86] width 87 height 18
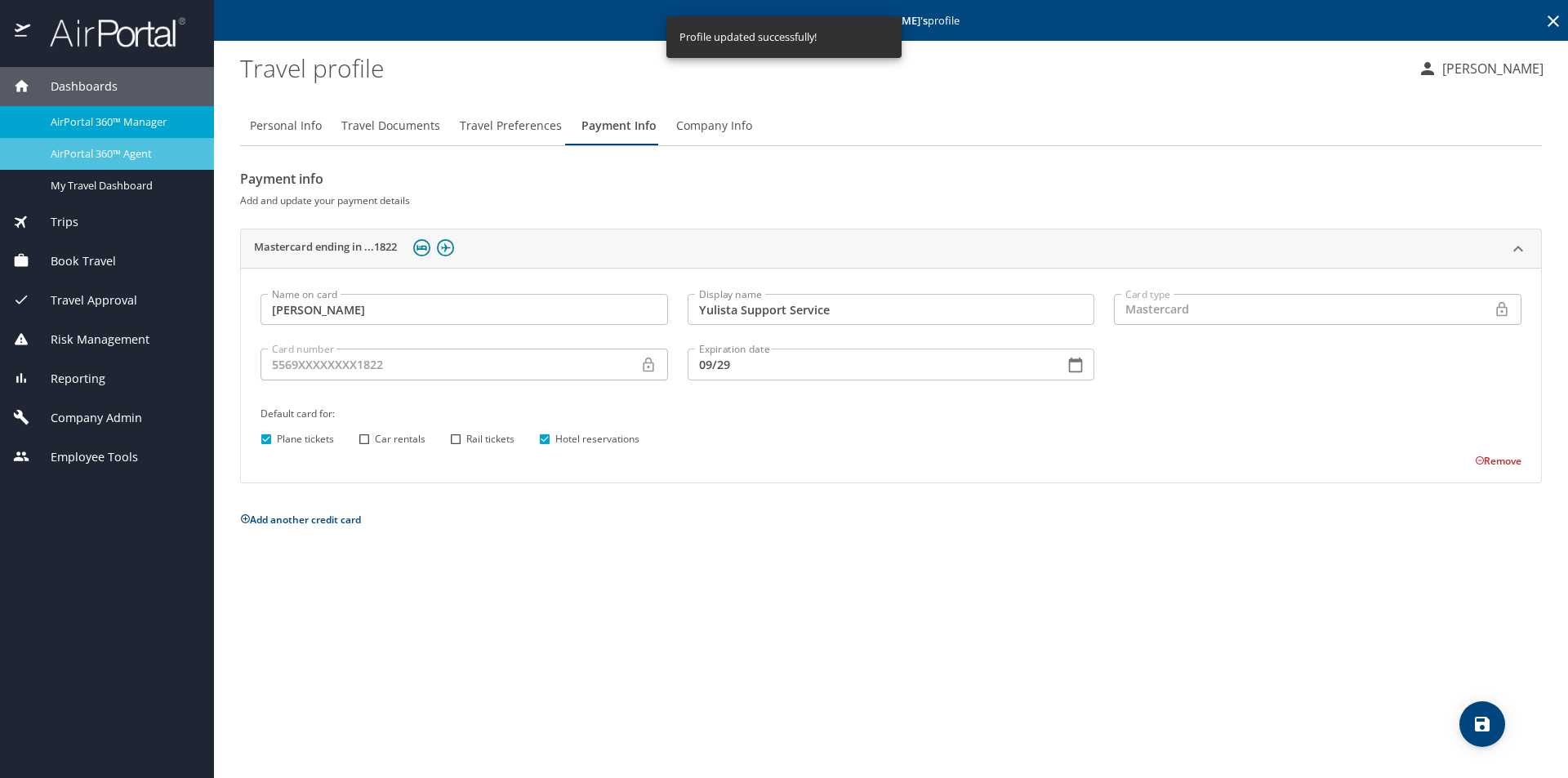
click at [107, 147] on span "AirPortal 360™ Agent" at bounding box center [122, 153] width 144 height 16
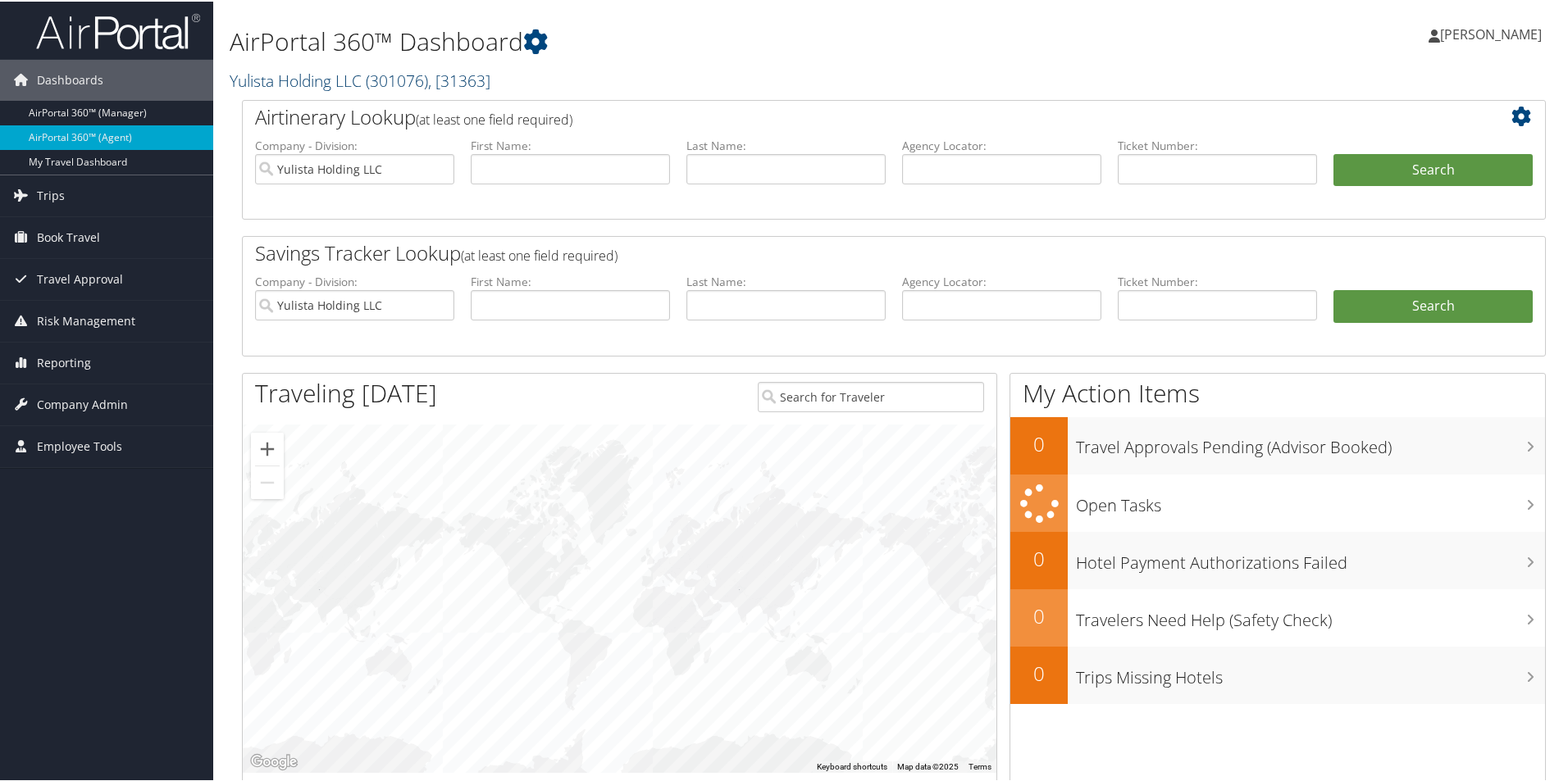
click at [460, 81] on span ", [ 31363 ]" at bounding box center [459, 79] width 62 height 23
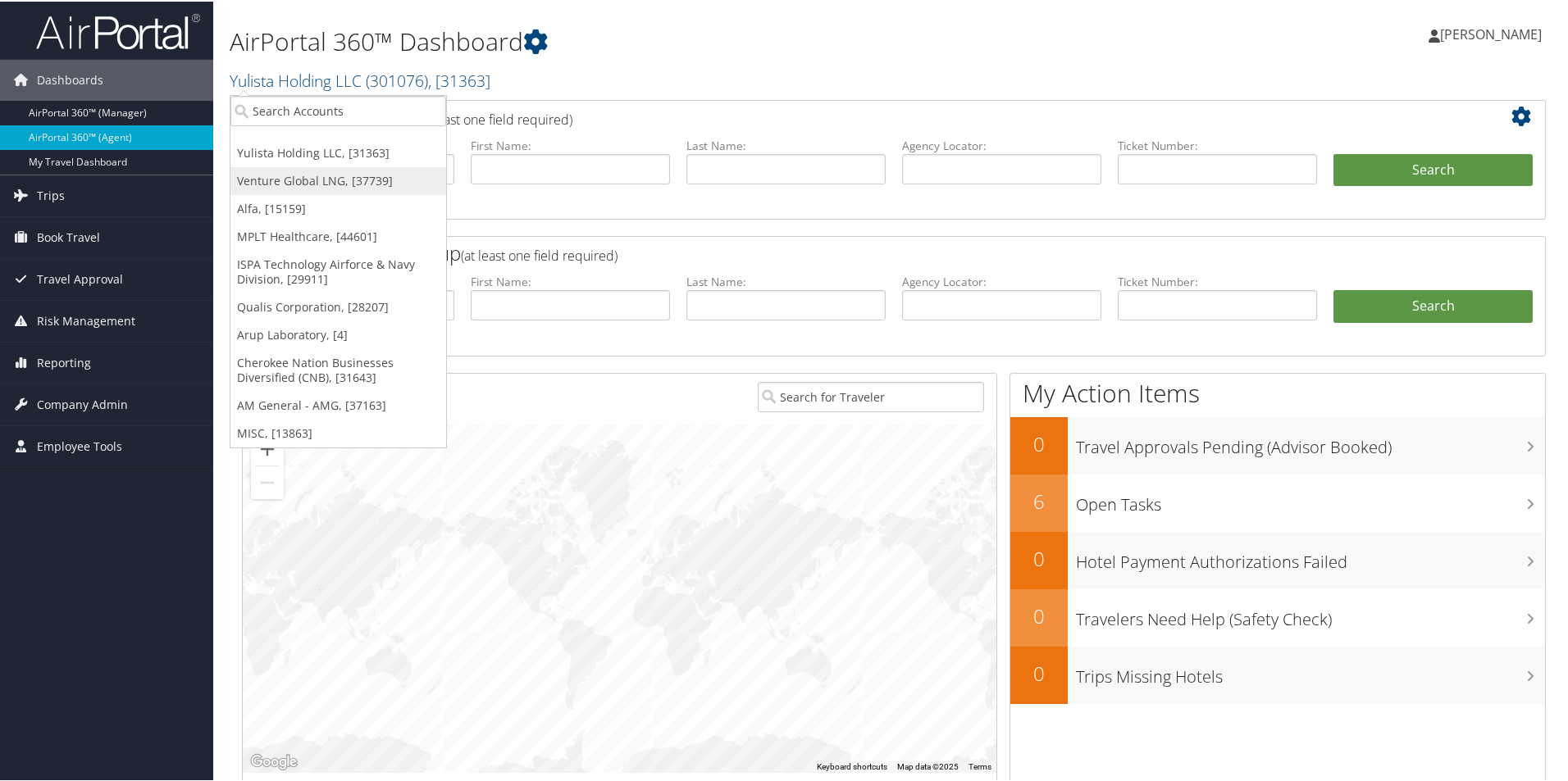
click at [326, 178] on link "Venture Global LNG, [37739]" at bounding box center [338, 179] width 216 height 28
